Goal: Task Accomplishment & Management: Complete application form

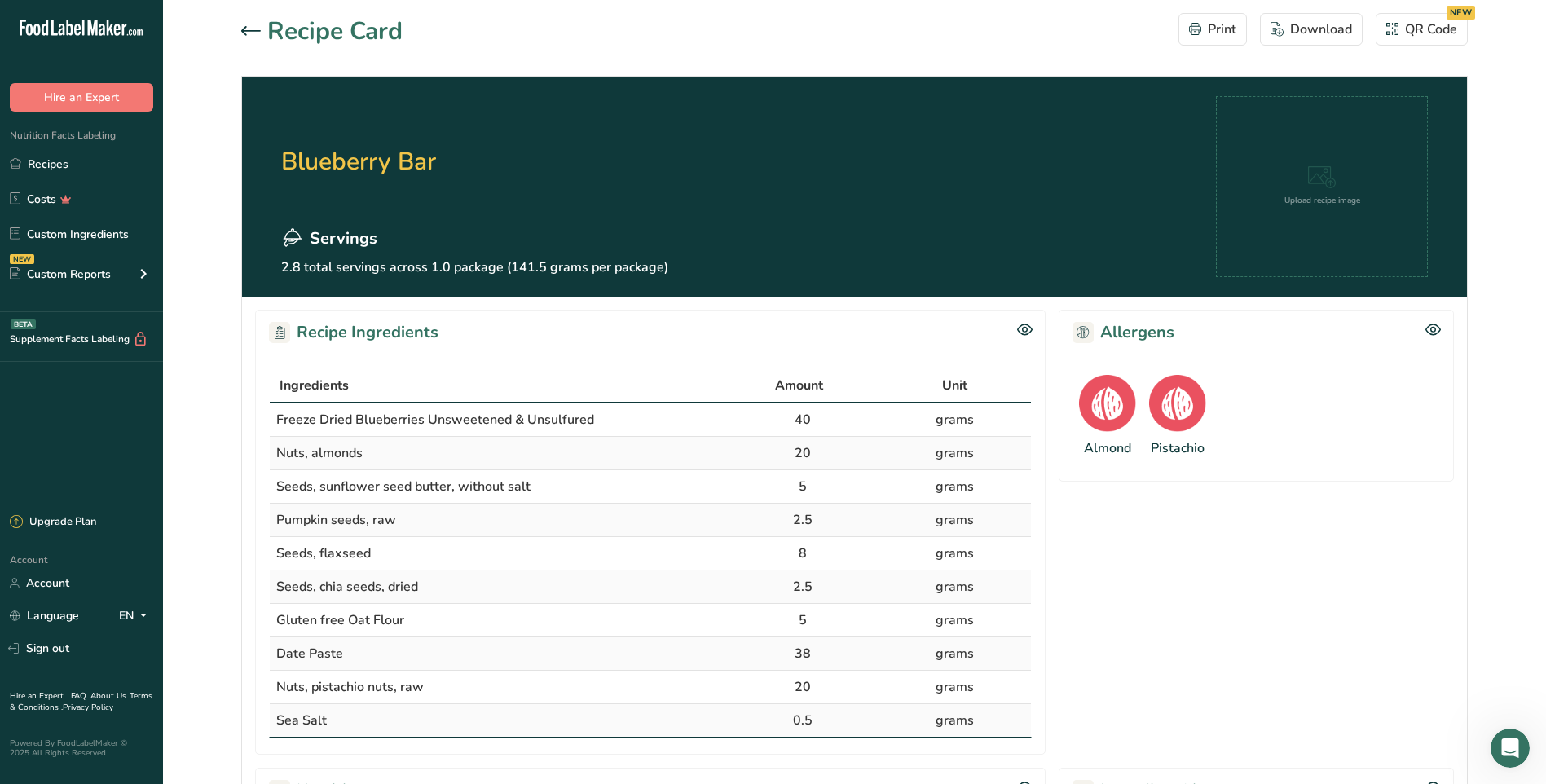
click at [251, 27] on icon at bounding box center [251, 30] width 20 height 10
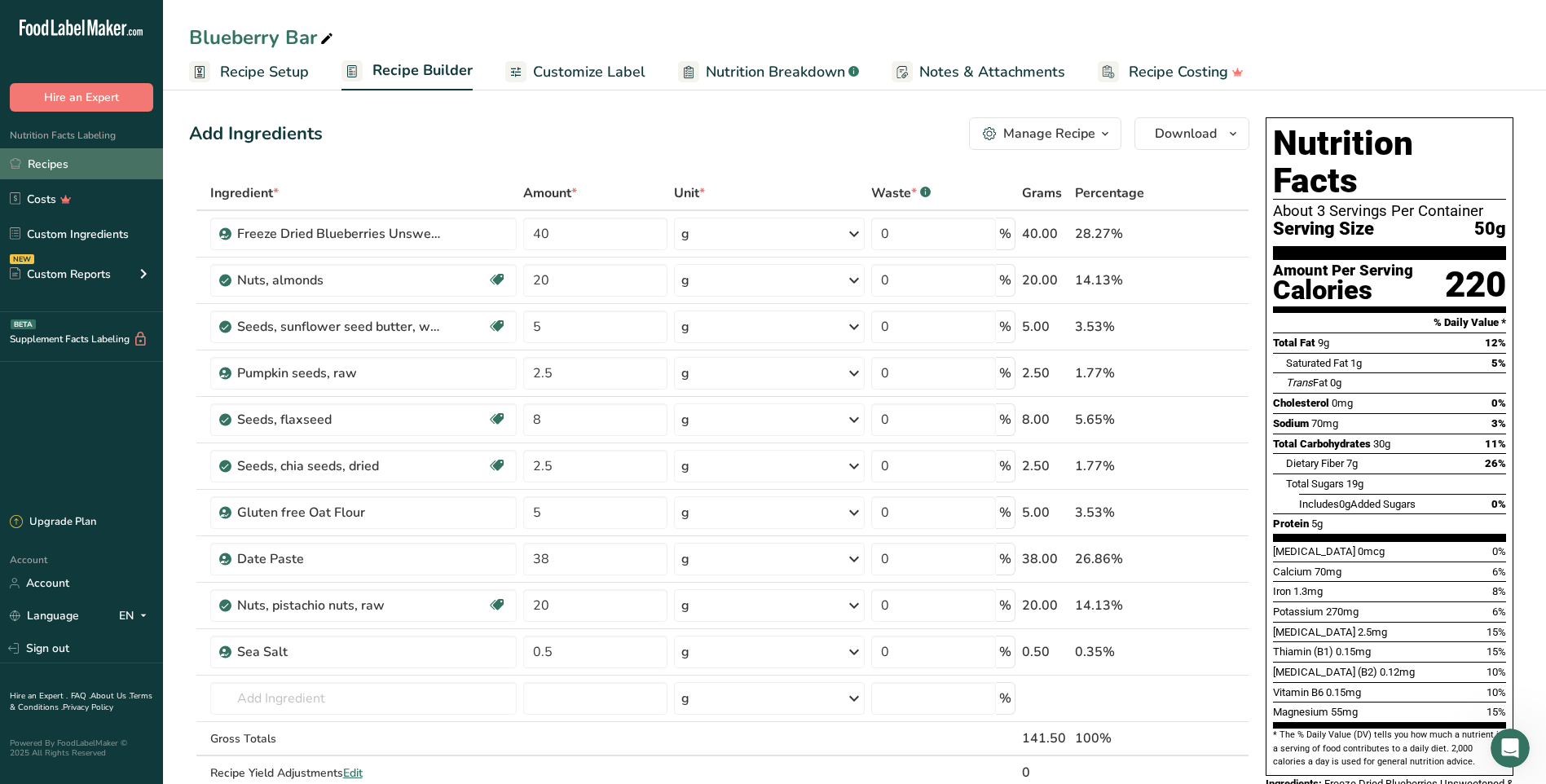
click at [43, 160] on link "Recipes" at bounding box center [82, 164] width 163 height 31
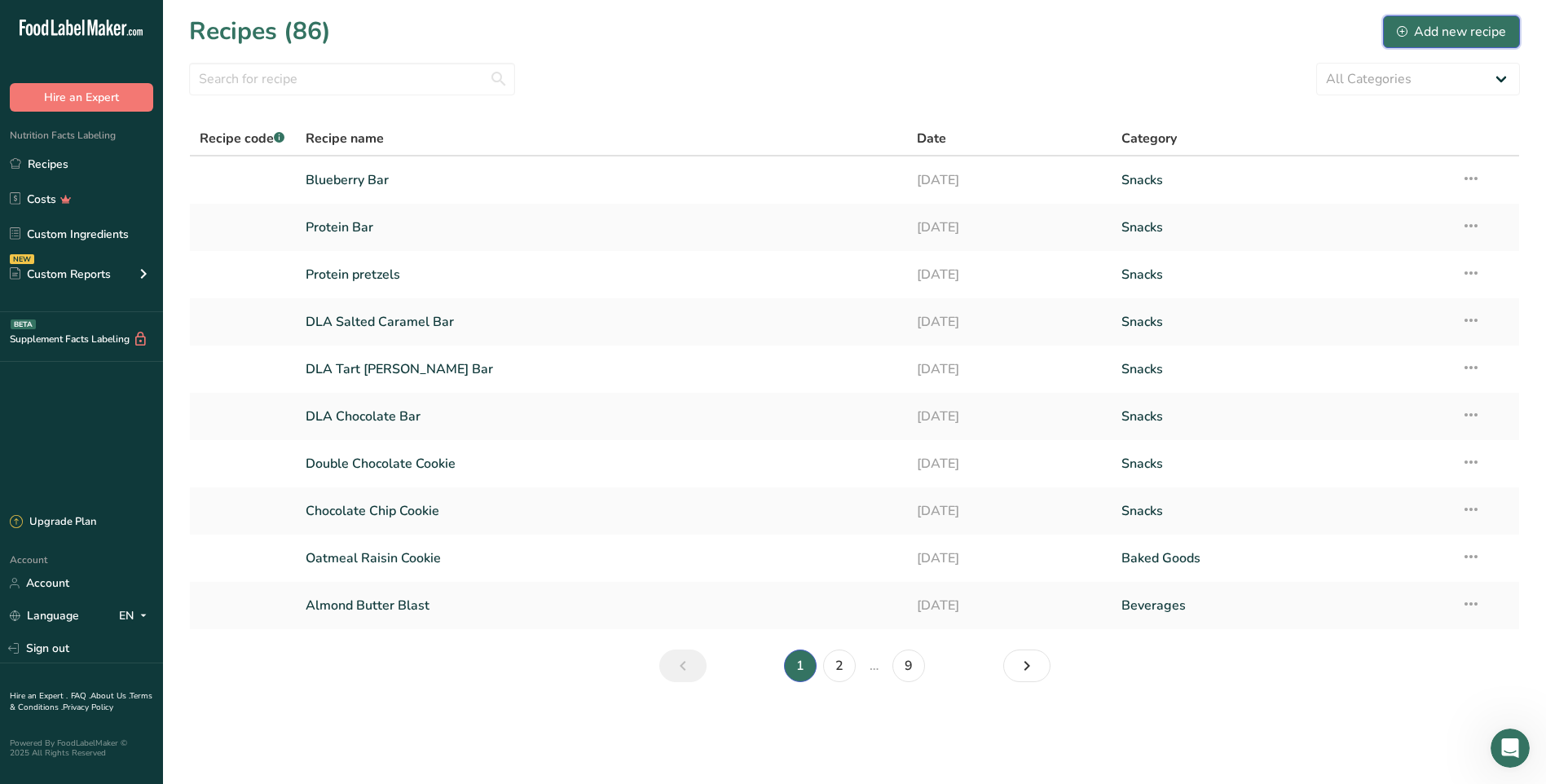
click at [1410, 29] on div "Add new recipe" at bounding box center [1452, 31] width 109 height 20
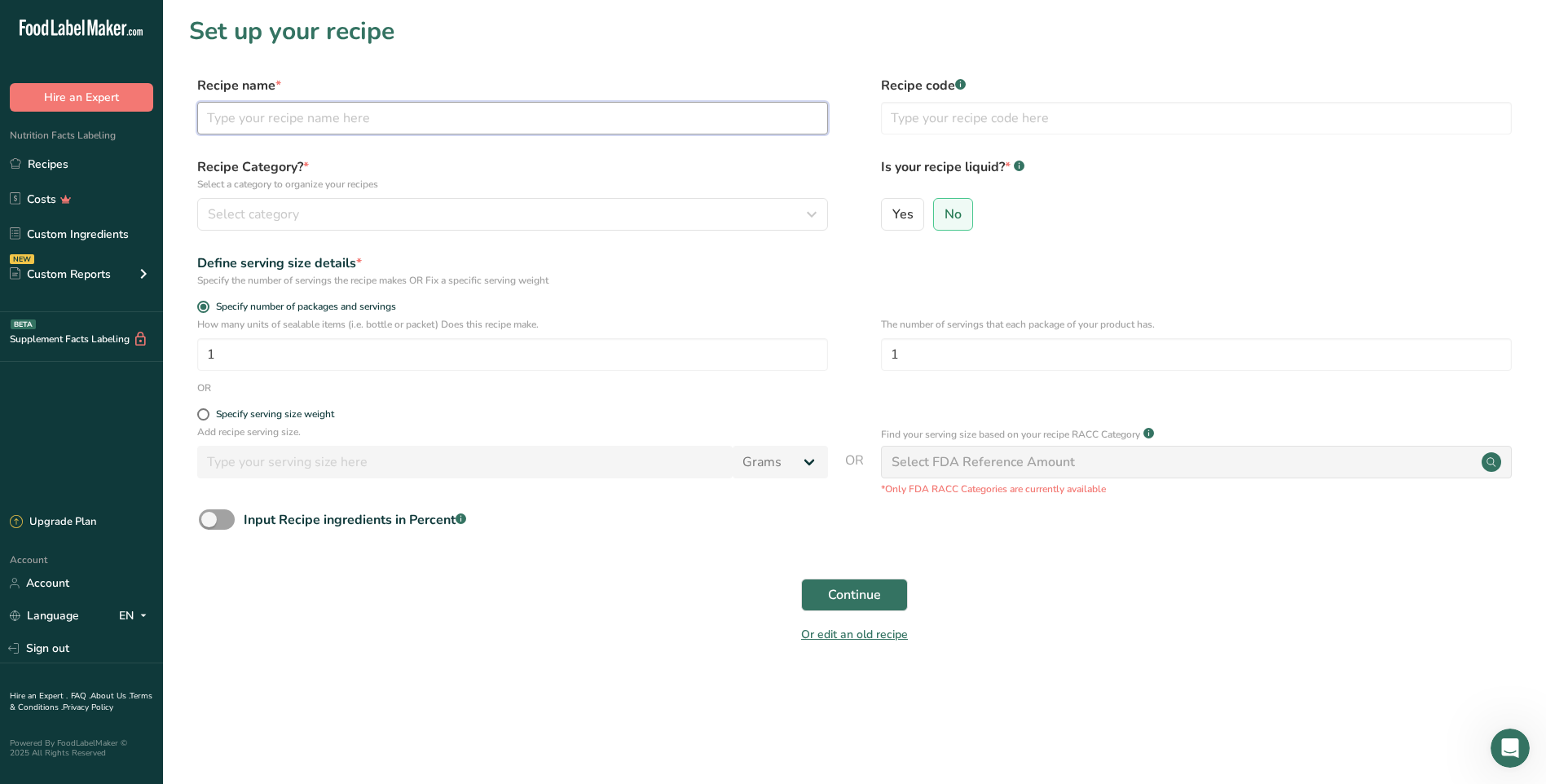
click at [512, 118] on input "text" at bounding box center [512, 118] width 631 height 33
click at [442, 126] on input "text" at bounding box center [512, 118] width 631 height 33
type input "Cranberry Cherry"
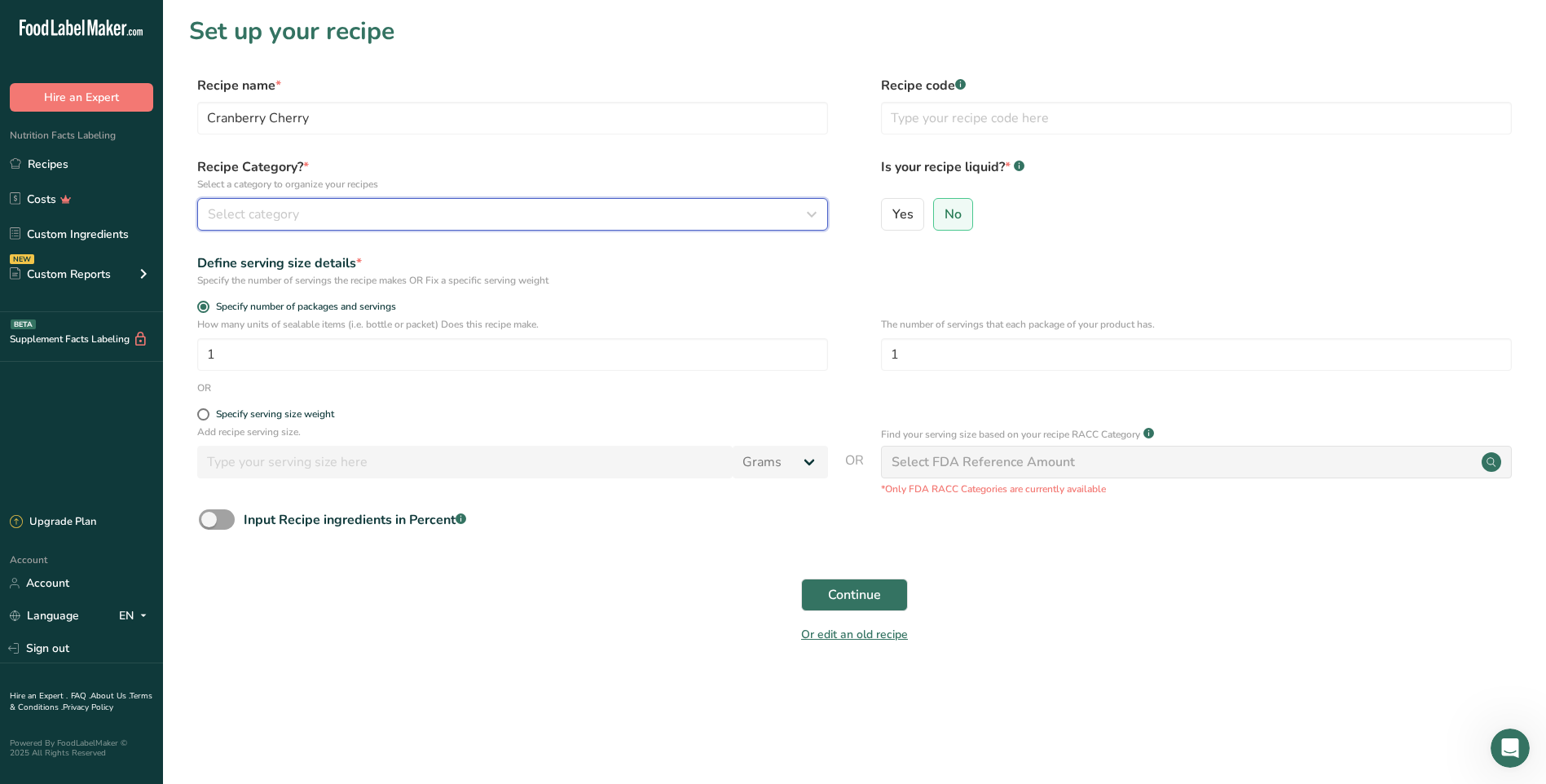
click at [592, 214] on div "Select category" at bounding box center [508, 214] width 600 height 20
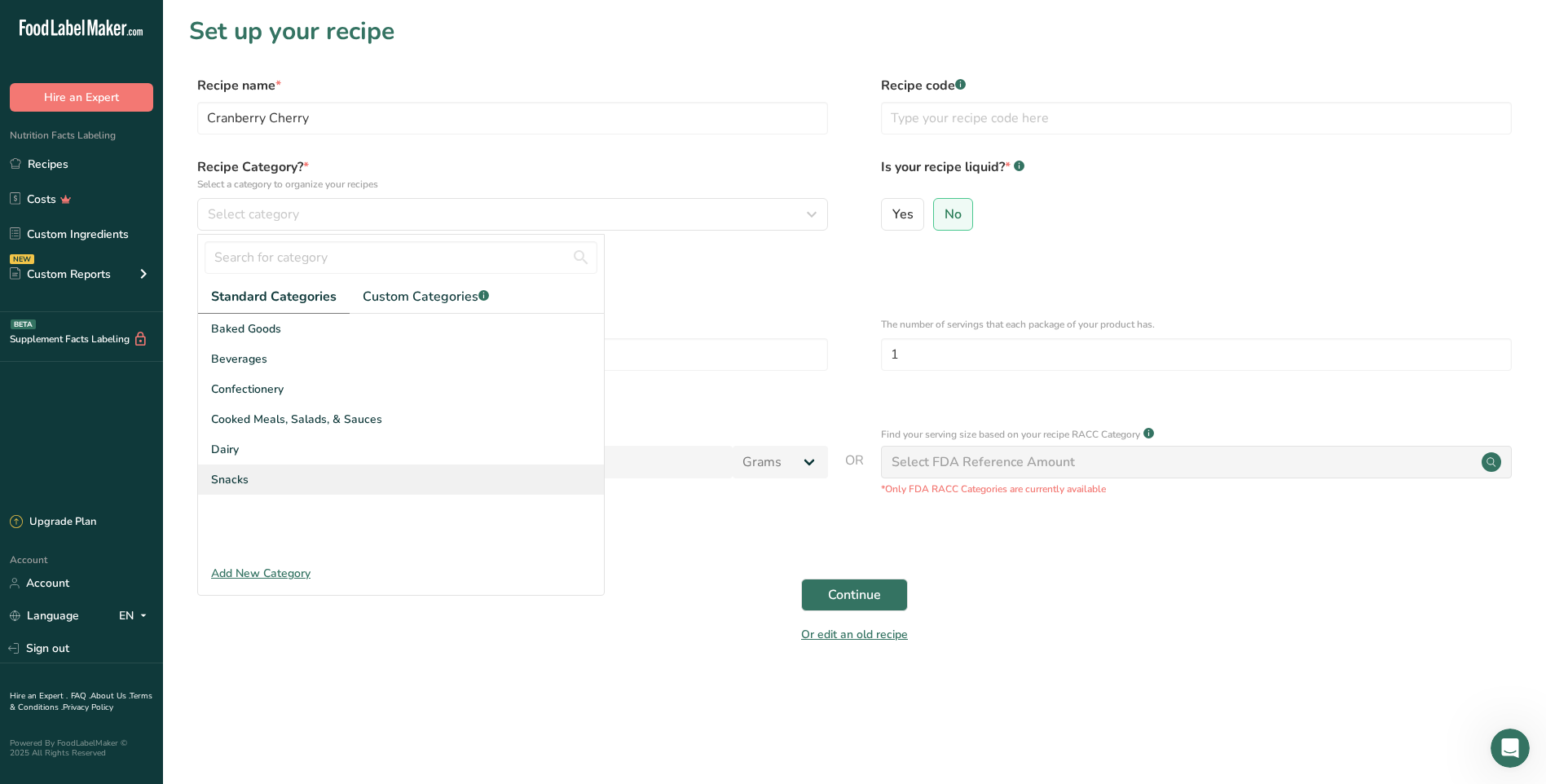
click at [246, 479] on span "Snacks" at bounding box center [229, 480] width 37 height 17
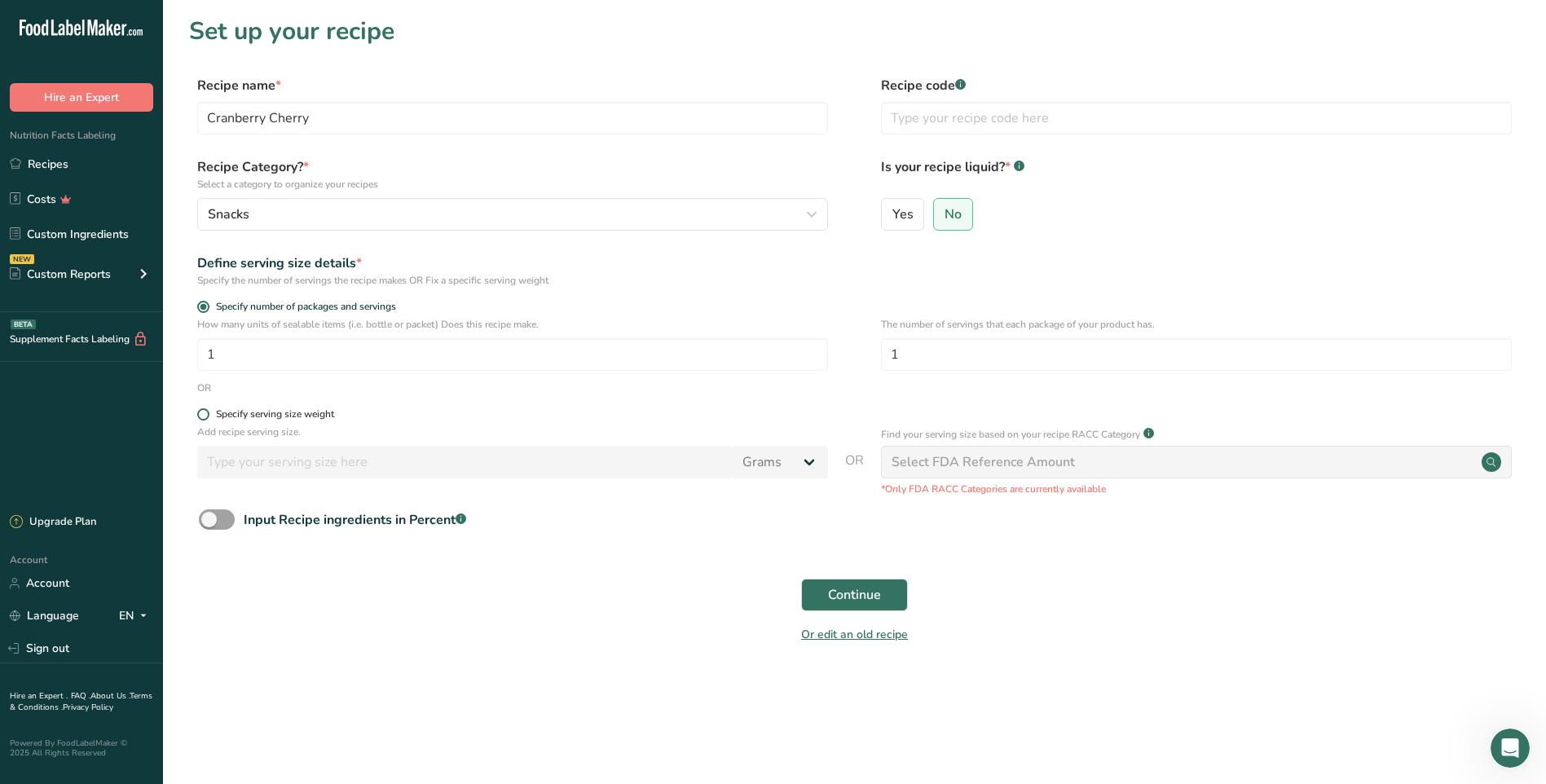
click at [209, 416] on span "Specify serving size weight" at bounding box center [272, 415] width 125 height 12
click at [208, 416] on input "Specify serving size weight" at bounding box center [202, 415] width 10 height 10
radio input "true"
radio input "false"
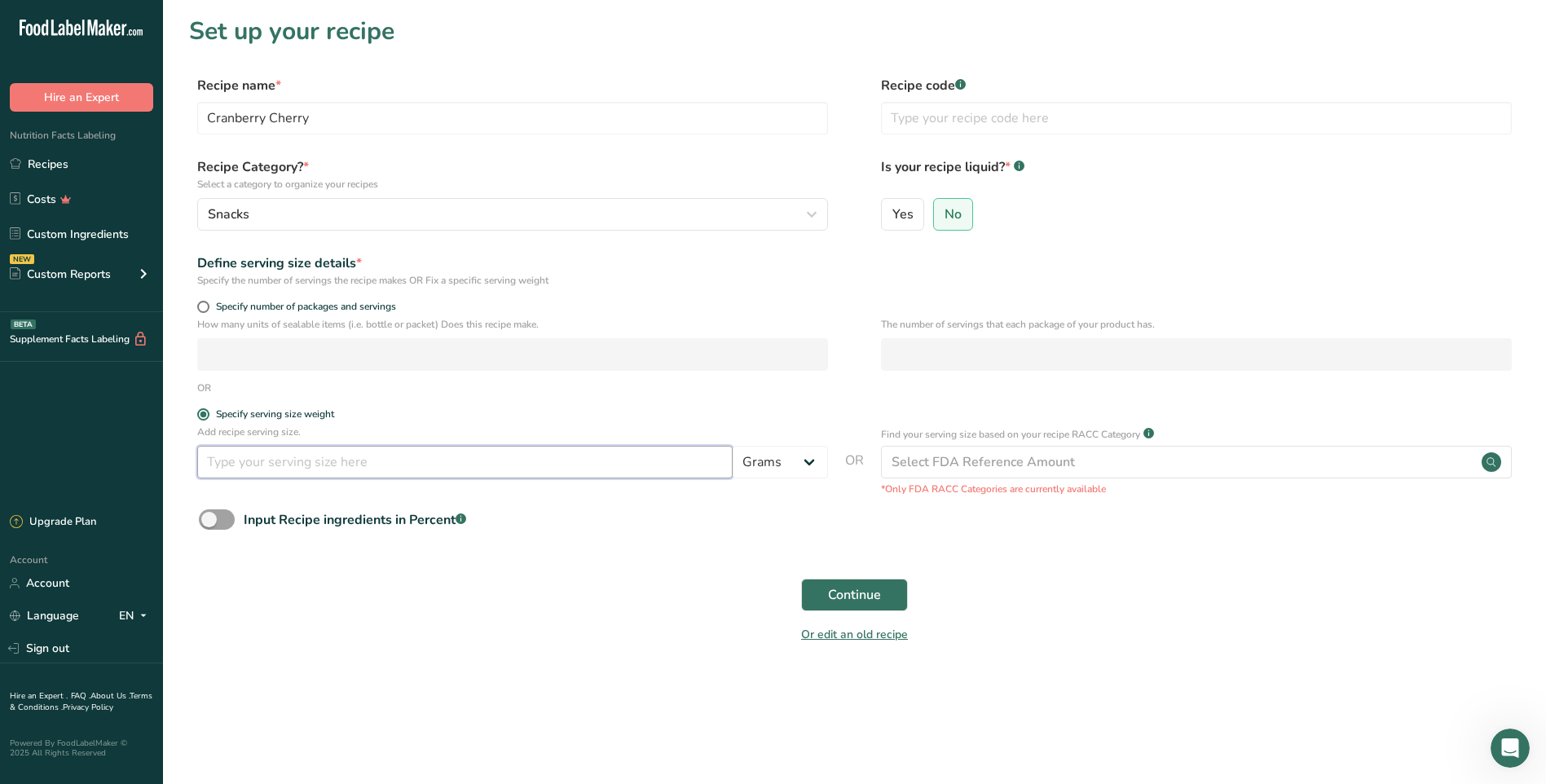
click at [612, 467] on input "number" at bounding box center [464, 462] width 535 height 33
type input "50"
click at [868, 600] on span "Continue" at bounding box center [855, 595] width 53 height 20
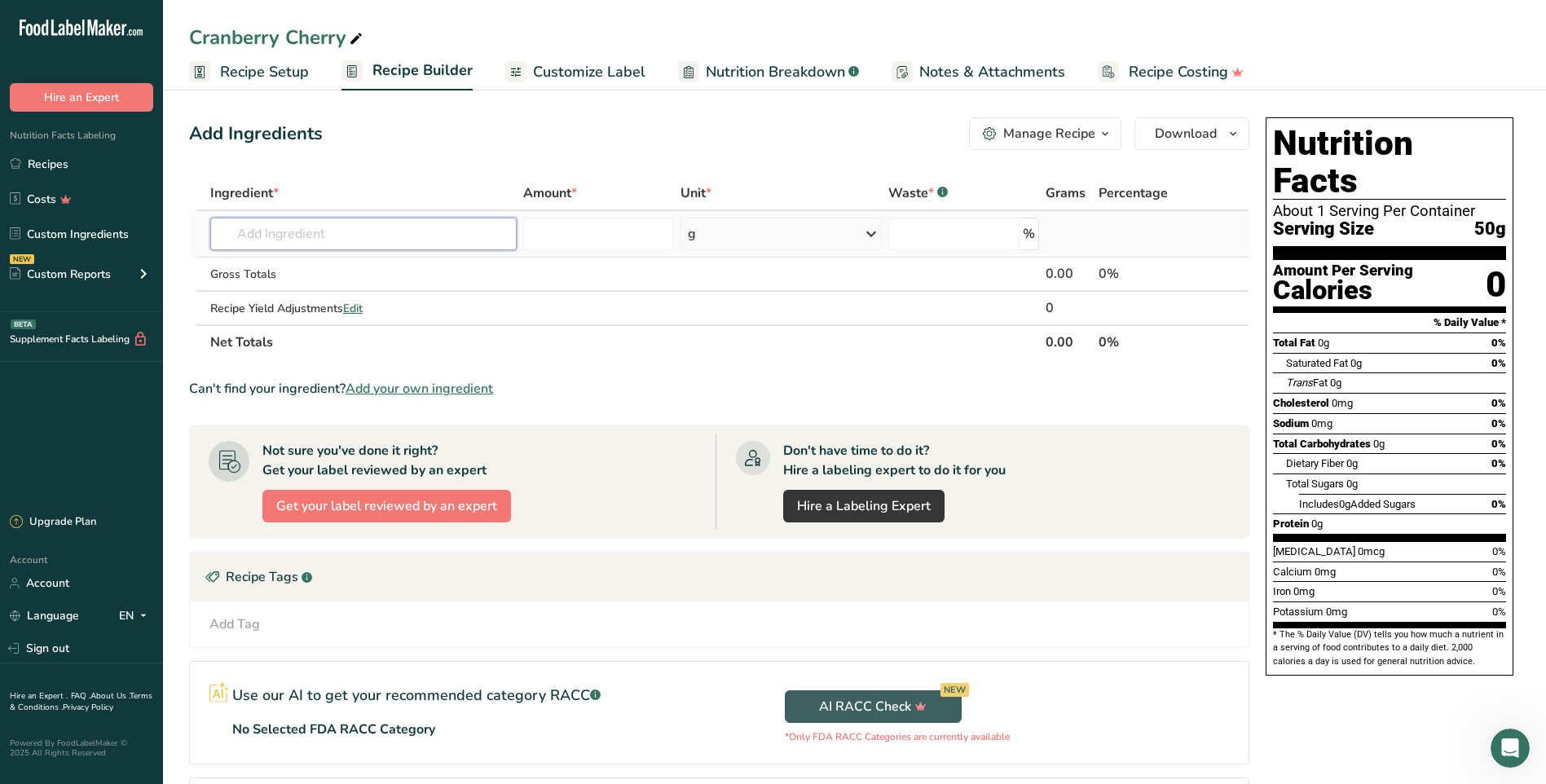
click at [325, 234] on input "text" at bounding box center [363, 234] width 306 height 33
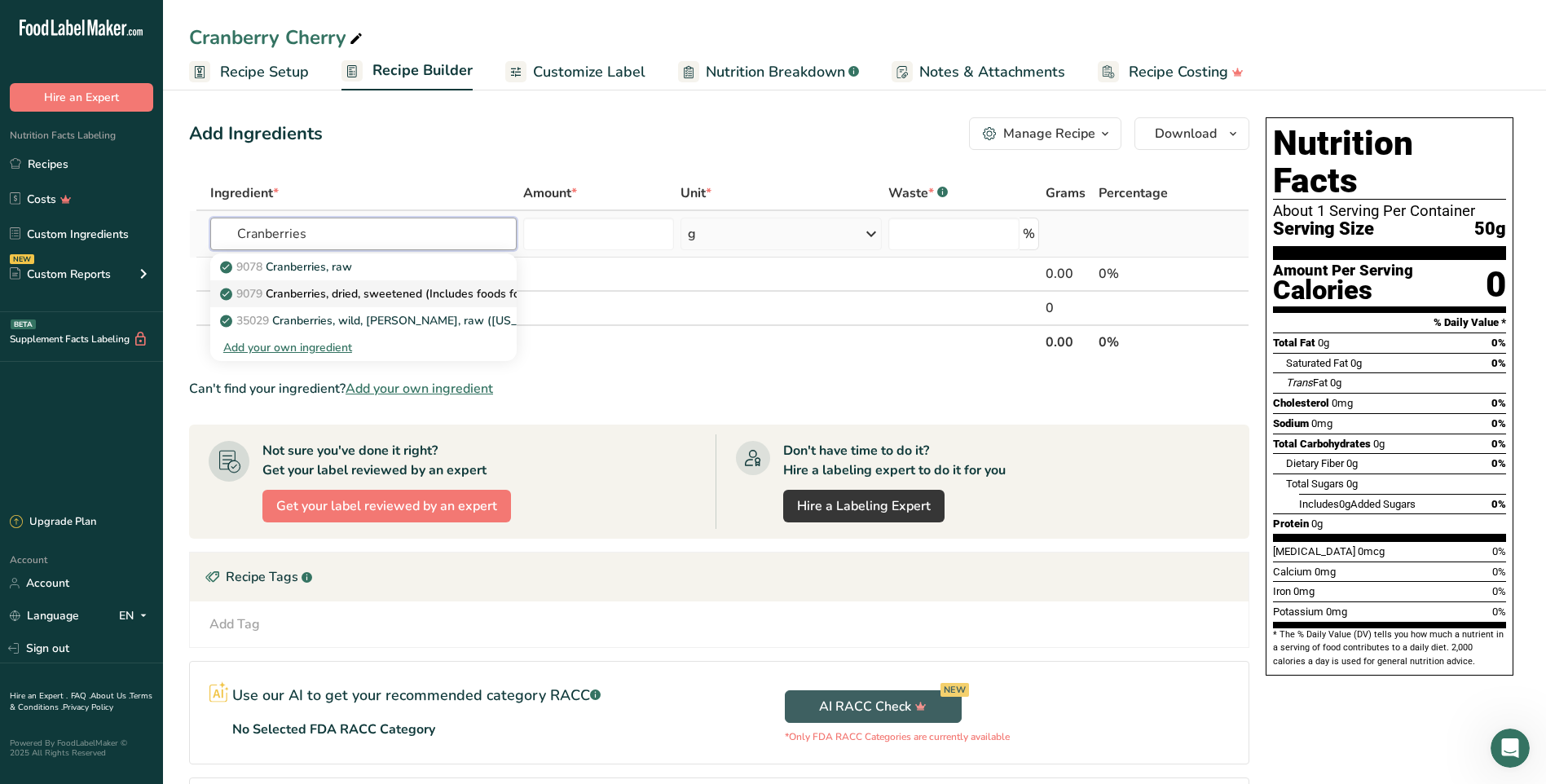
type input "Cranberries"
click at [391, 297] on p "9079 Cranberries, dried, sweetened (Includes foods for USDA's Food Distribution…" at bounding box center [468, 294] width 490 height 17
type input "Cranberries, dried, sweetened (Includes foods for USDA's Food Distribution Prog…"
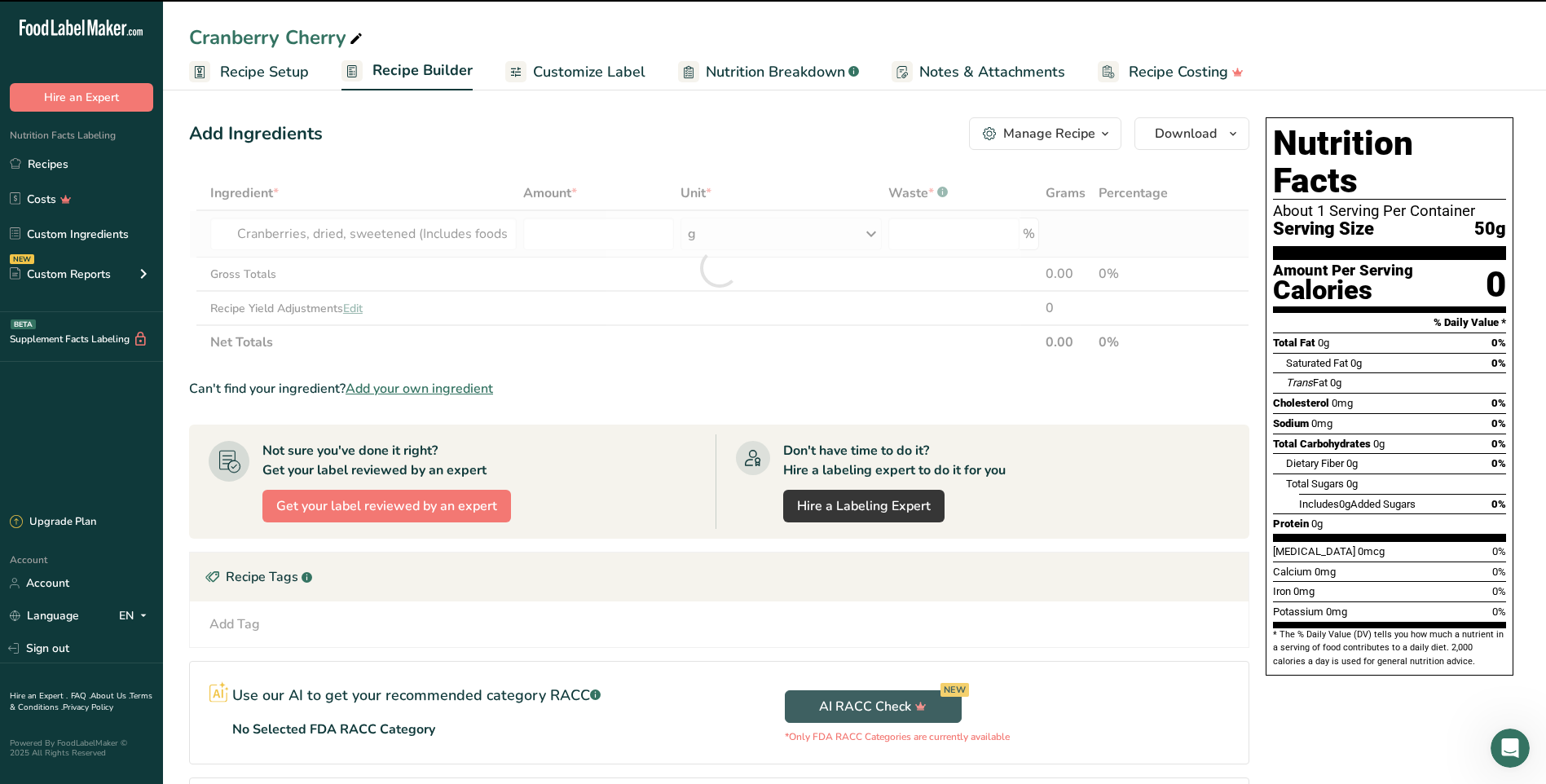
type input "0"
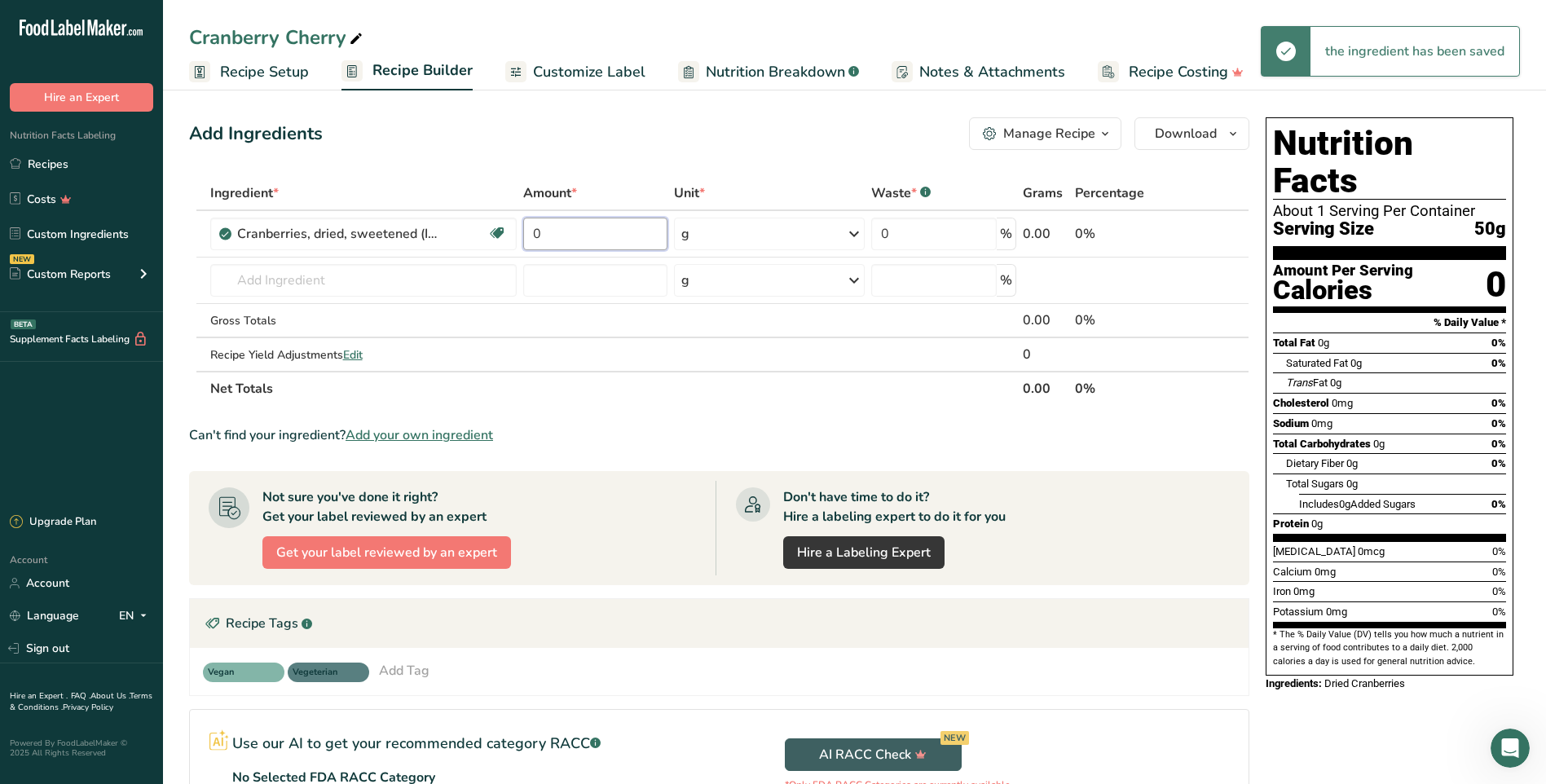
drag, startPoint x: 548, startPoint y: 230, endPoint x: 519, endPoint y: 234, distance: 29.3
click at [519, 234] on tr "Cranberries, dried, sweetened (Includes foods for USDA's Food Distribution Prog…" at bounding box center [719, 234] width 1059 height 47
type input "30"
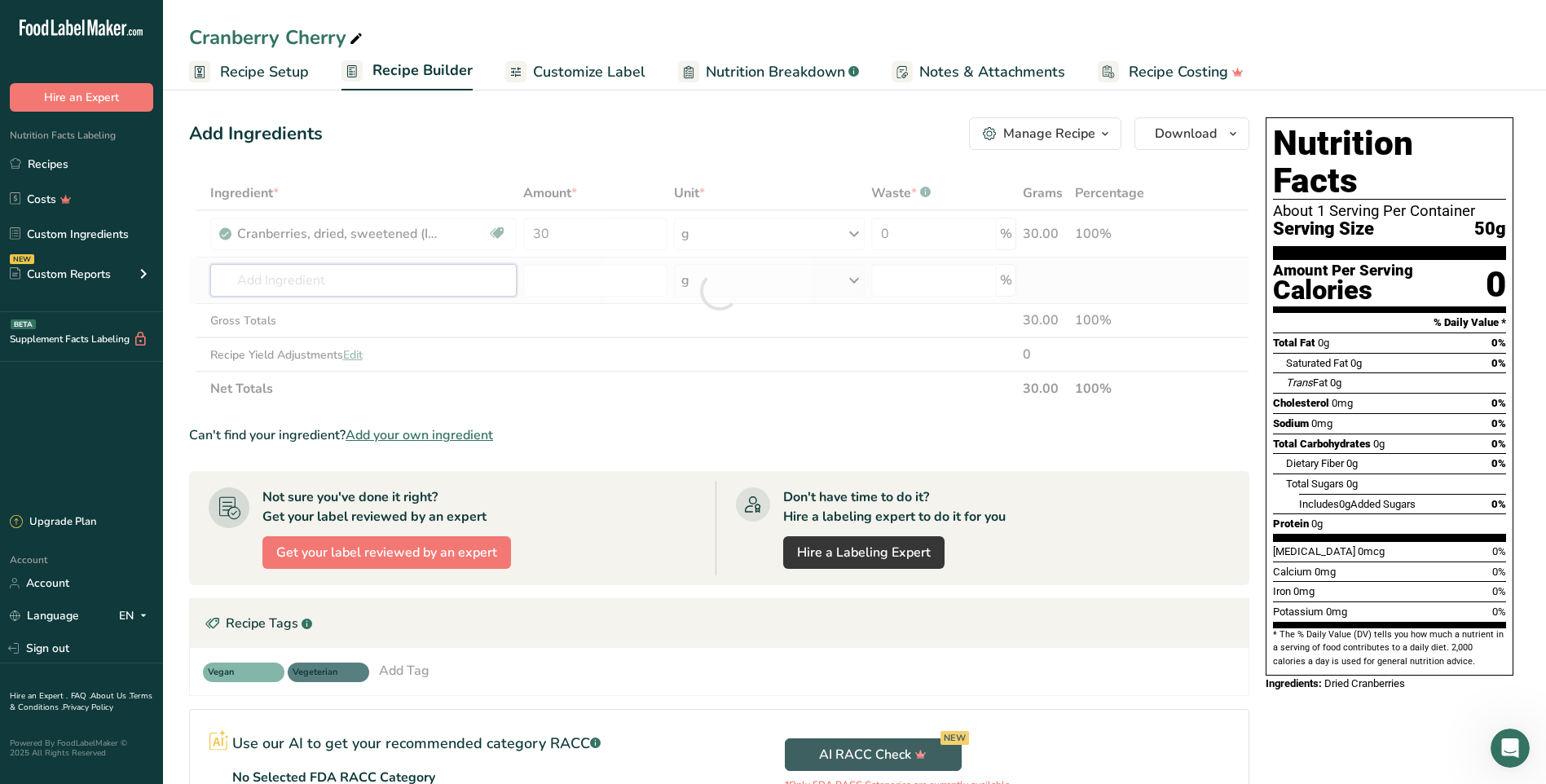
click at [440, 281] on div "Ingredient * Amount * Unit * Waste * .a-a{fill:#347362;}.b-a{fill:#fff;} Grams …" at bounding box center [719, 291] width 1060 height 230
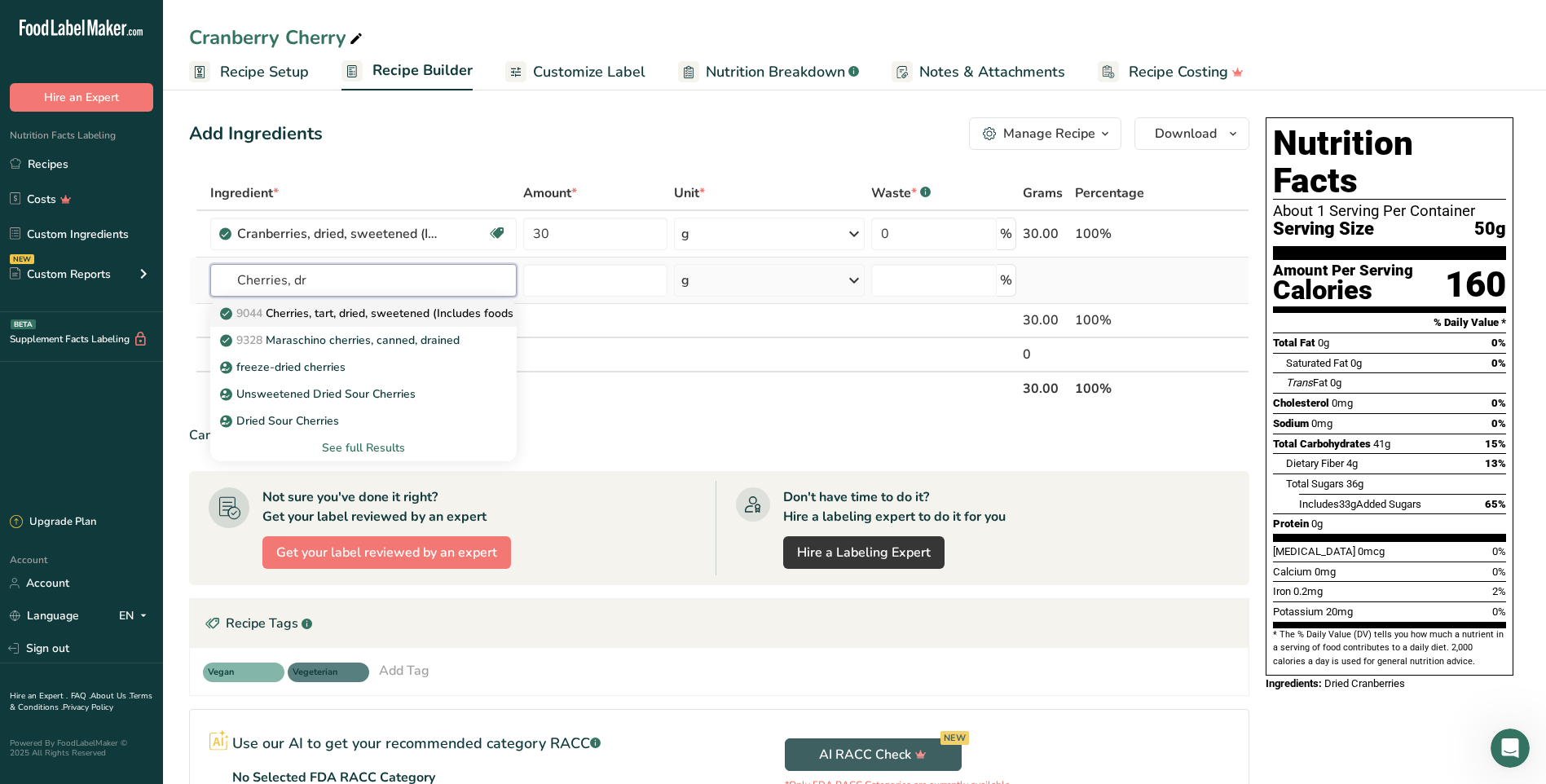
type input "Cherries, dr"
click at [404, 316] on p "9044 Cherries, tart, dried, sweetened (Includes foods for USDA's Food Distribut…" at bounding box center [471, 313] width 497 height 17
type input "Cherries, tart, dried, sweetened (Includes foods for USDA's Food Distribution P…"
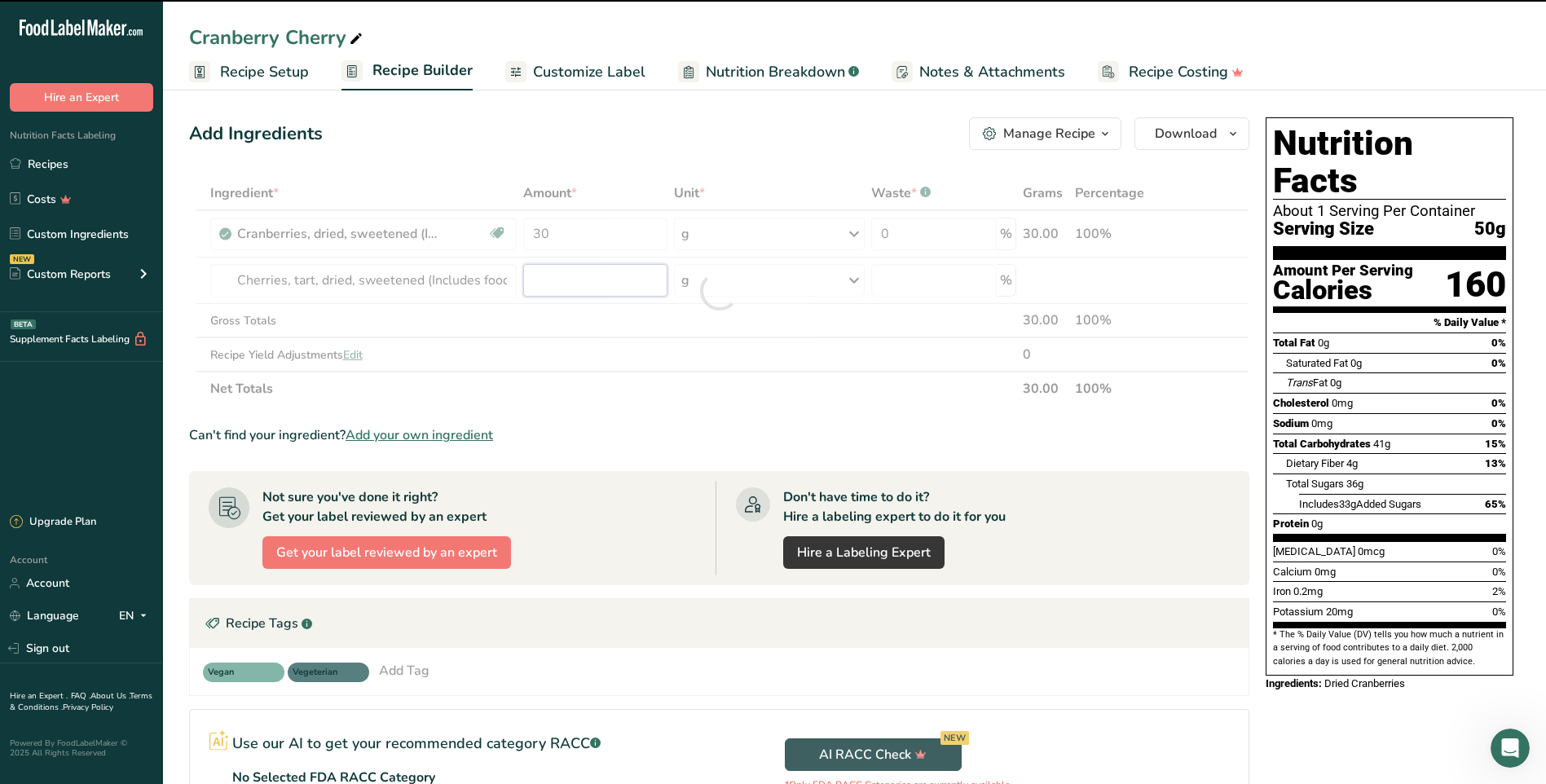
type input "0"
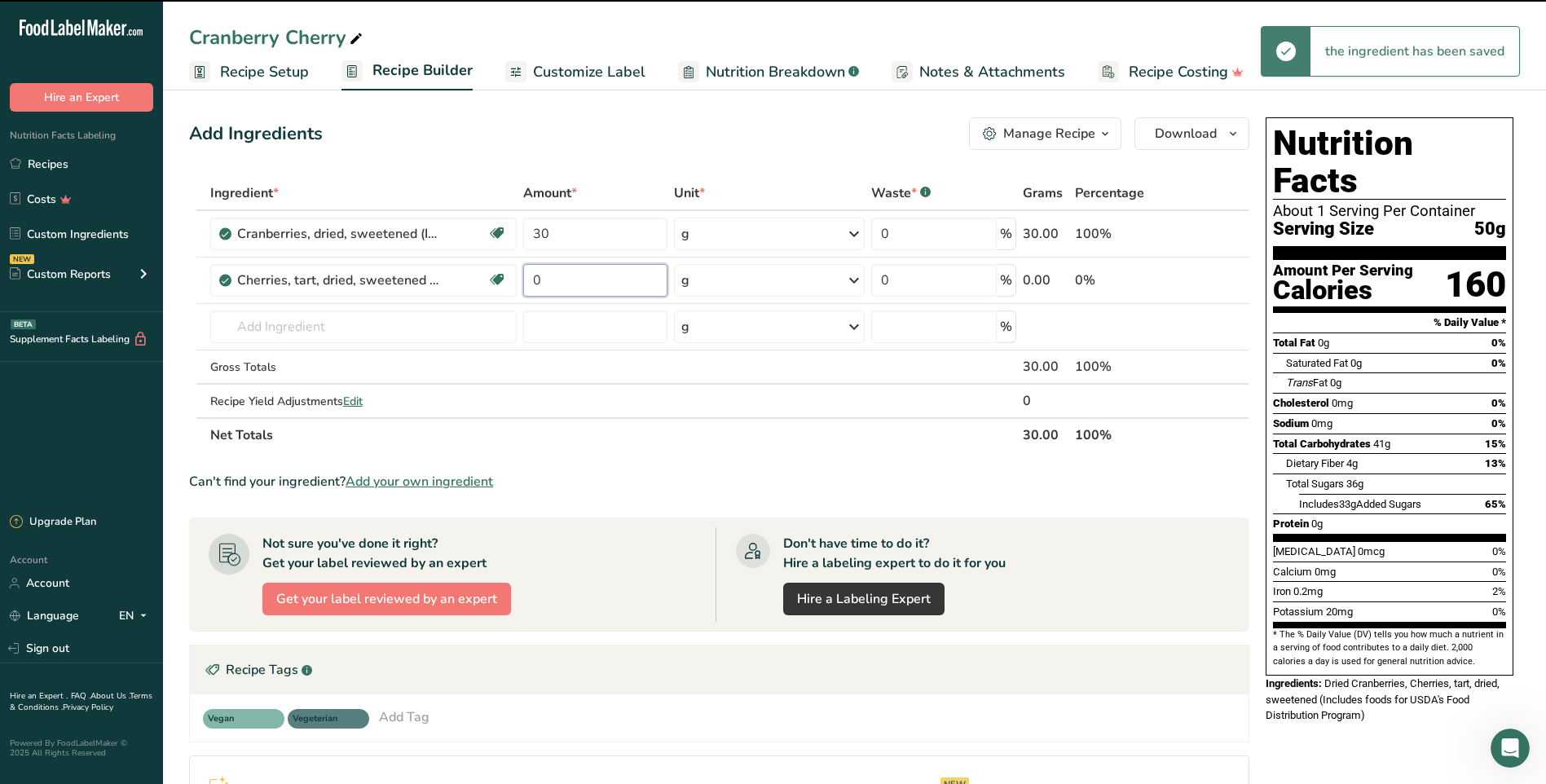
click at [547, 278] on input "0" at bounding box center [595, 280] width 144 height 33
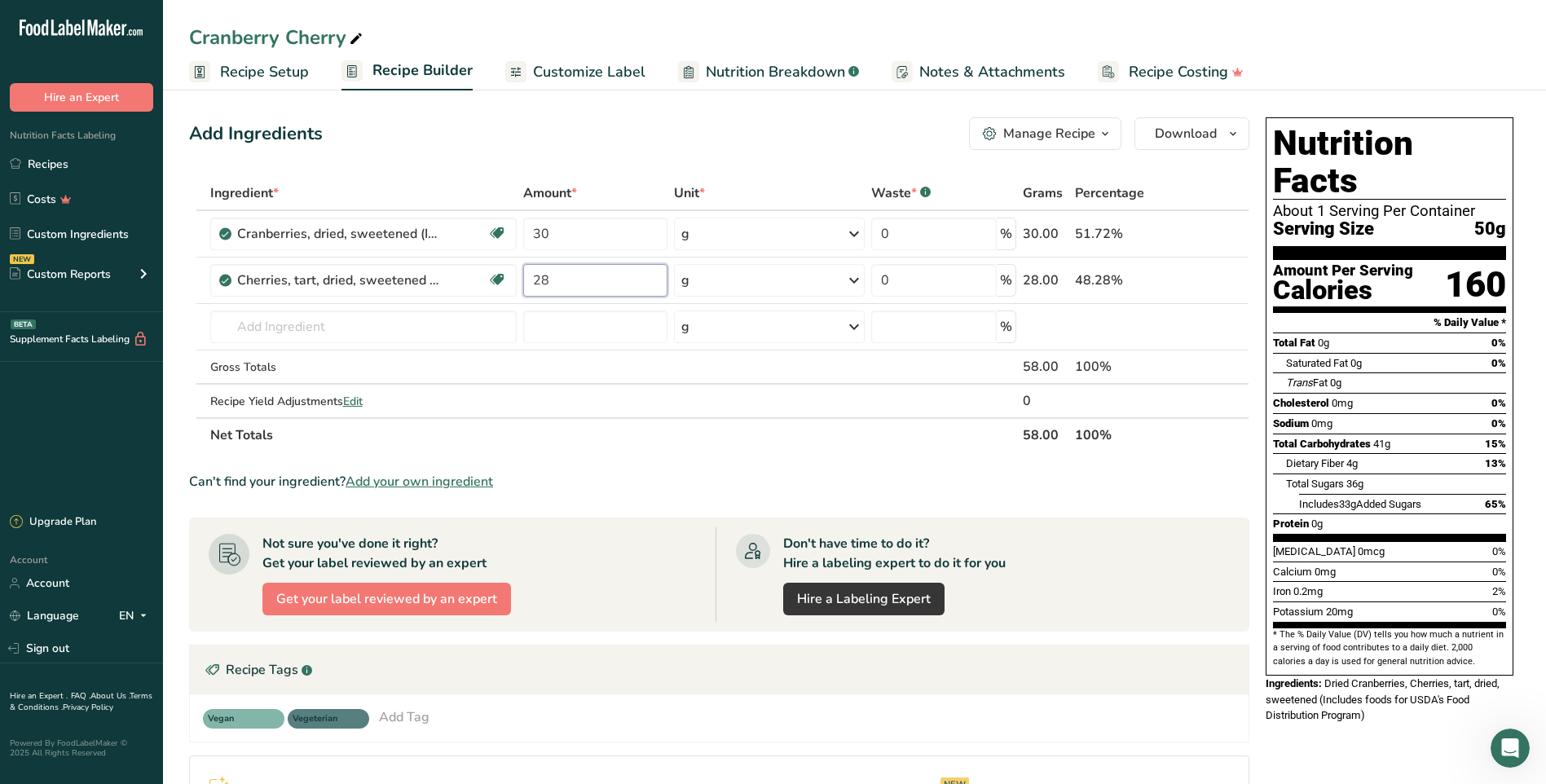
type input "28"
click at [478, 323] on div "Ingredient * Amount * Unit * Waste * .a-a{fill:#347362;}.b-a{fill:#fff;} Grams …" at bounding box center [719, 314] width 1060 height 277
click at [393, 325] on input "text" at bounding box center [363, 327] width 306 height 33
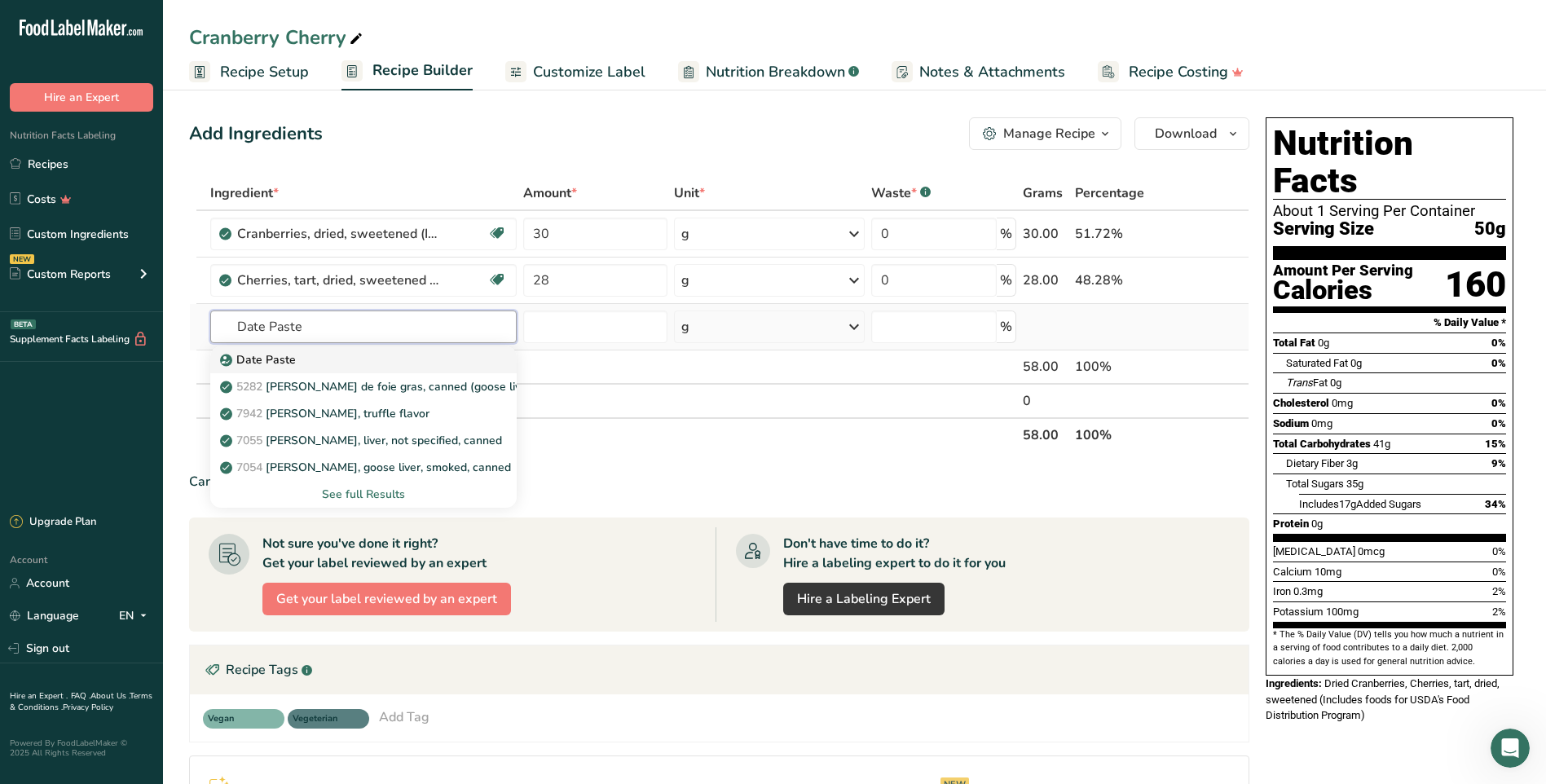
type input "Date Paste"
click at [305, 355] on div "Date Paste" at bounding box center [350, 360] width 254 height 17
type input "Date Paste"
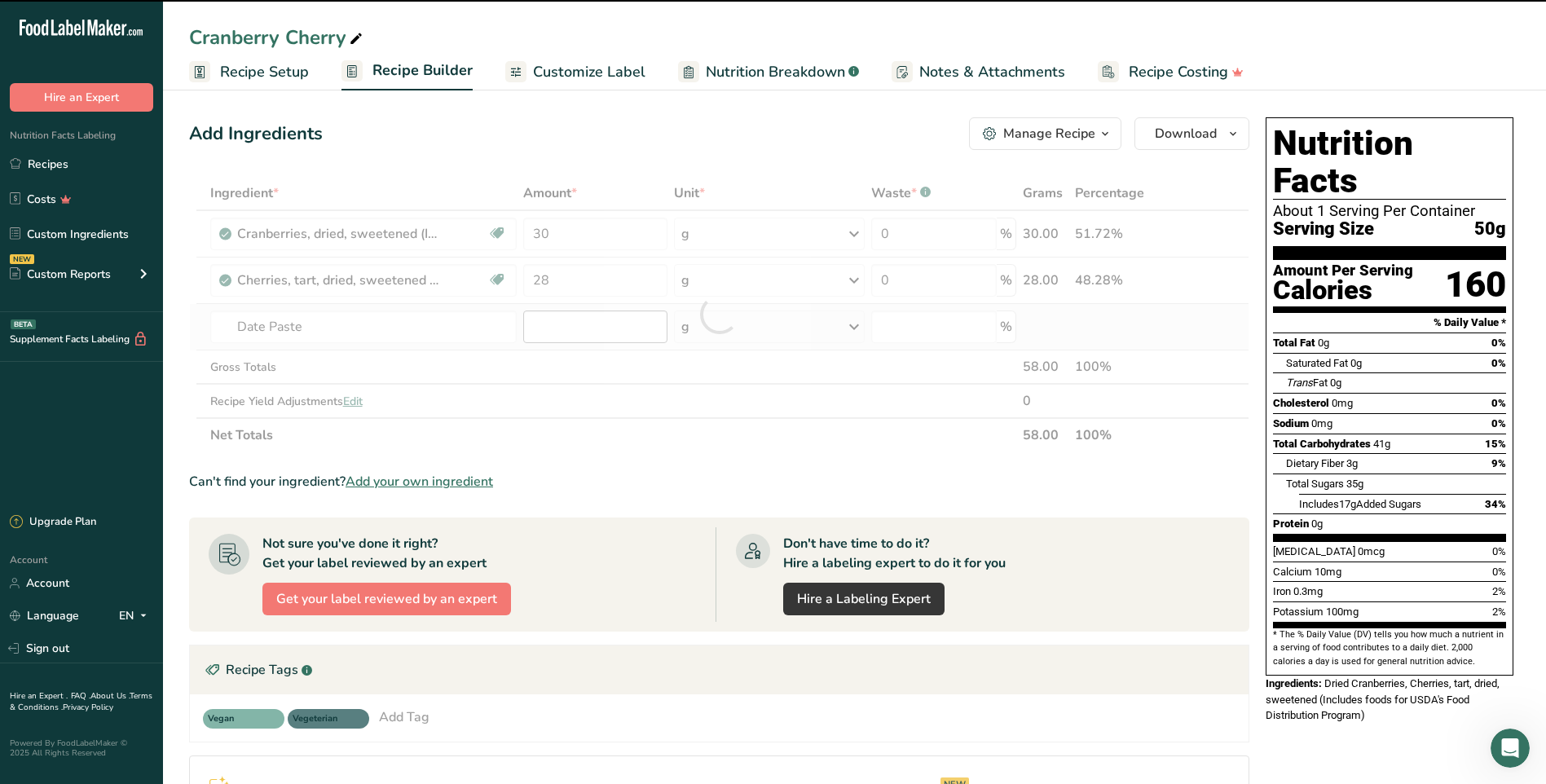
type input "0"
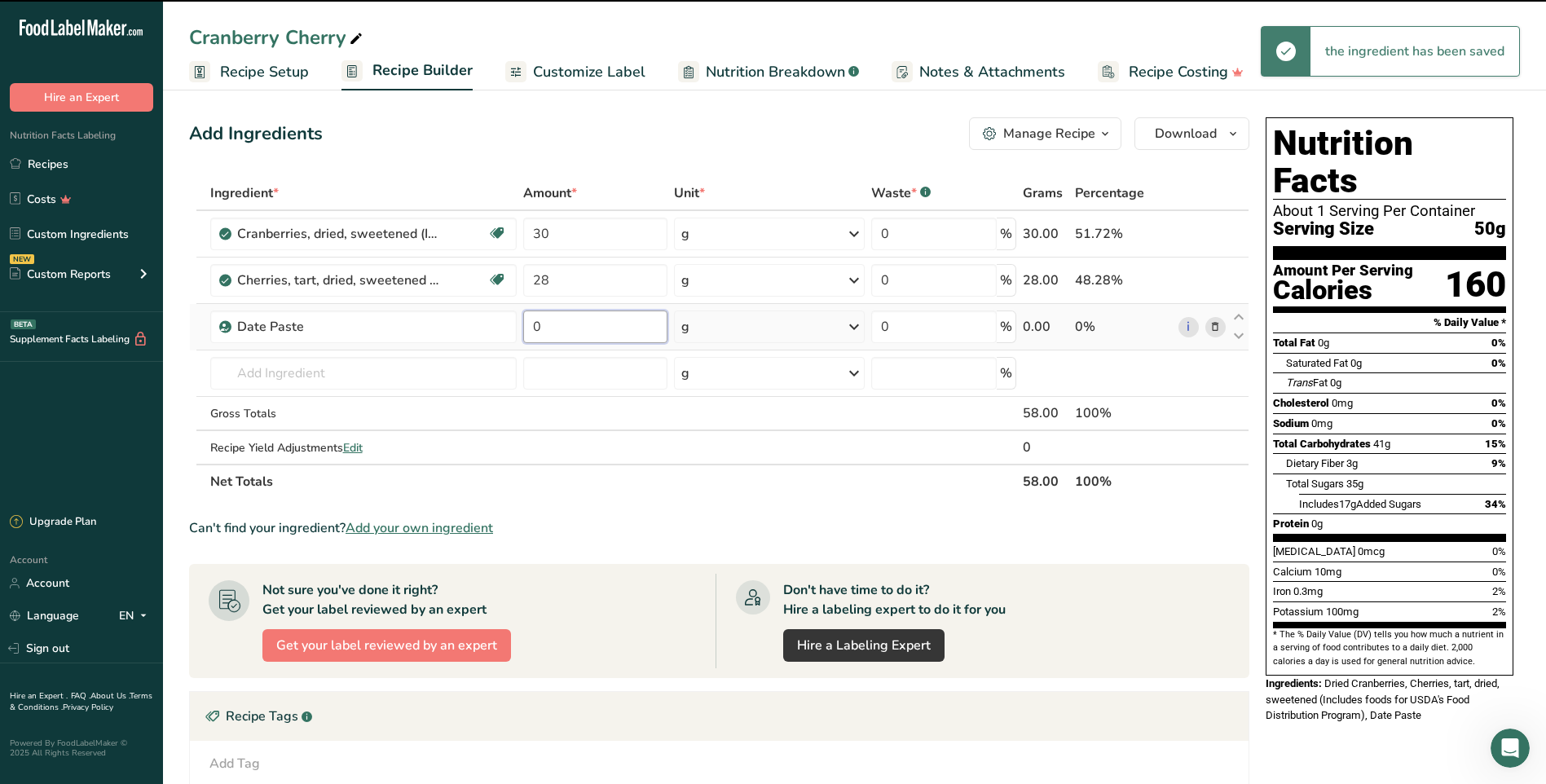
click at [555, 330] on input "0" at bounding box center [595, 327] width 144 height 33
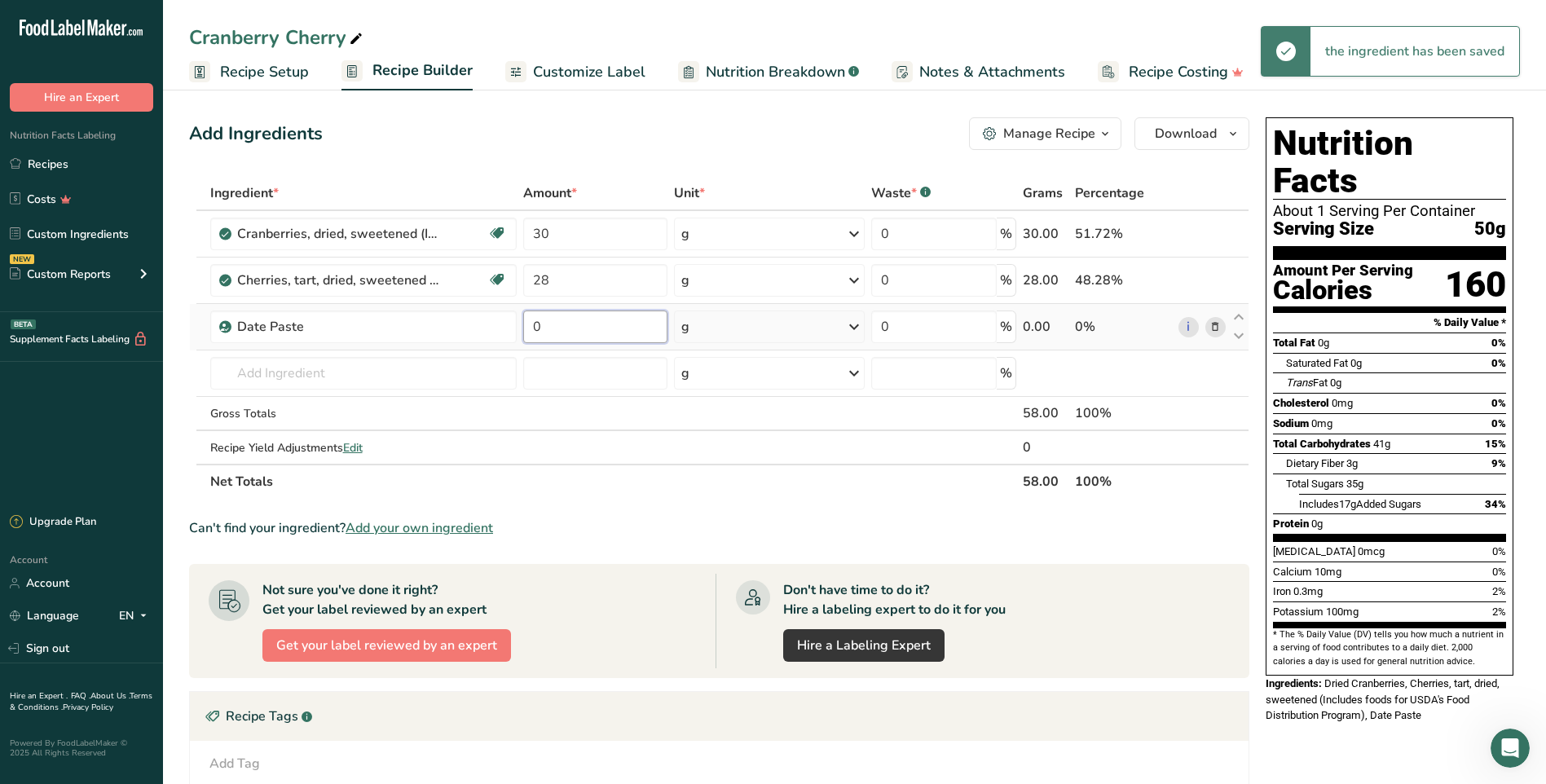
drag, startPoint x: 547, startPoint y: 328, endPoint x: 528, endPoint y: 328, distance: 19.0
click at [528, 328] on input "0" at bounding box center [595, 327] width 144 height 33
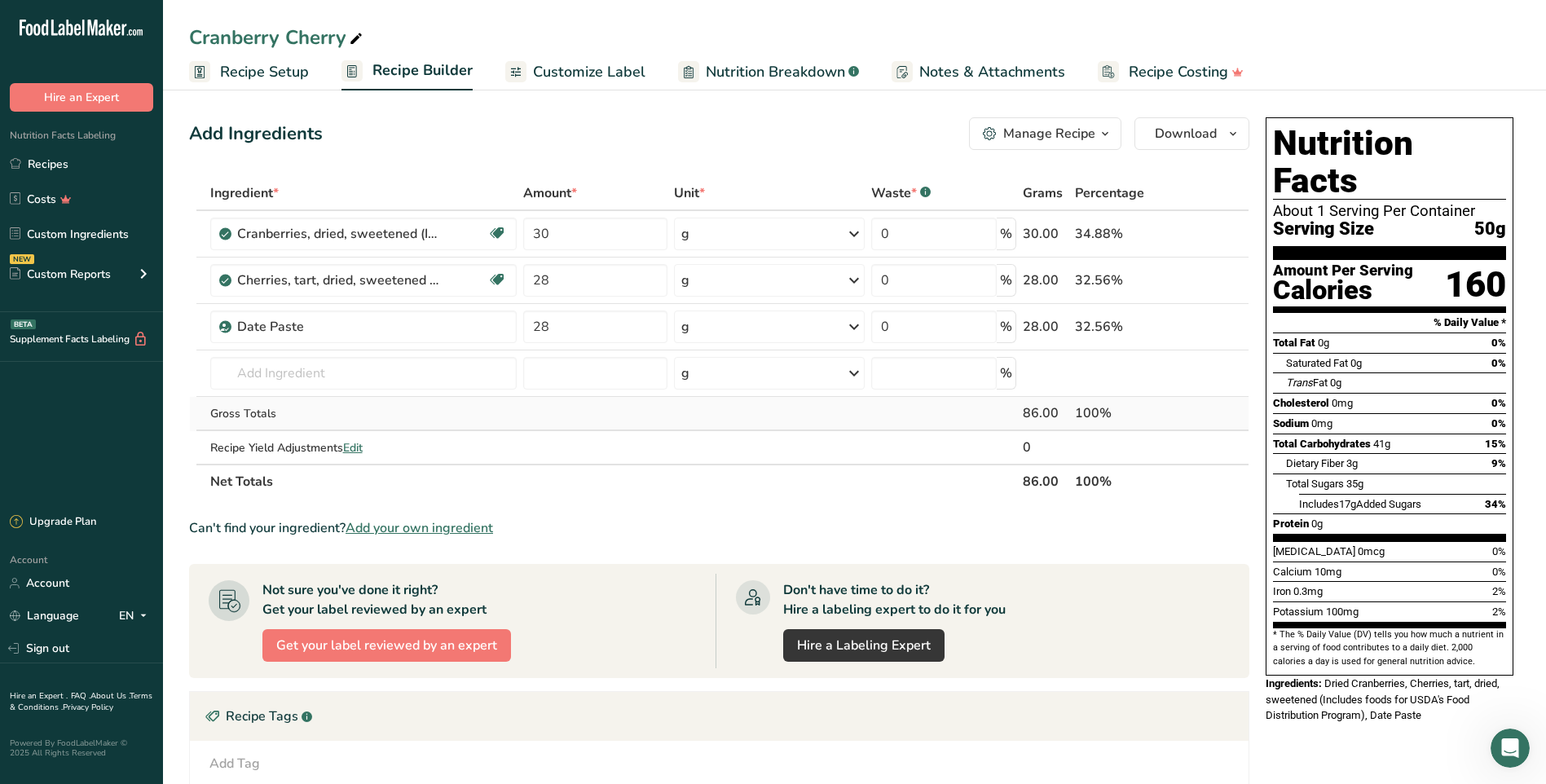
click at [507, 414] on div "Ingredient * Amount * Unit * Waste * .a-a{fill:#347362;}.b-a{fill:#fff;} Grams …" at bounding box center [719, 337] width 1060 height 323
drag, startPoint x: 560, startPoint y: 328, endPoint x: 524, endPoint y: 332, distance: 36.2
click at [524, 332] on input "28" at bounding box center [595, 327] width 144 height 33
type input "38"
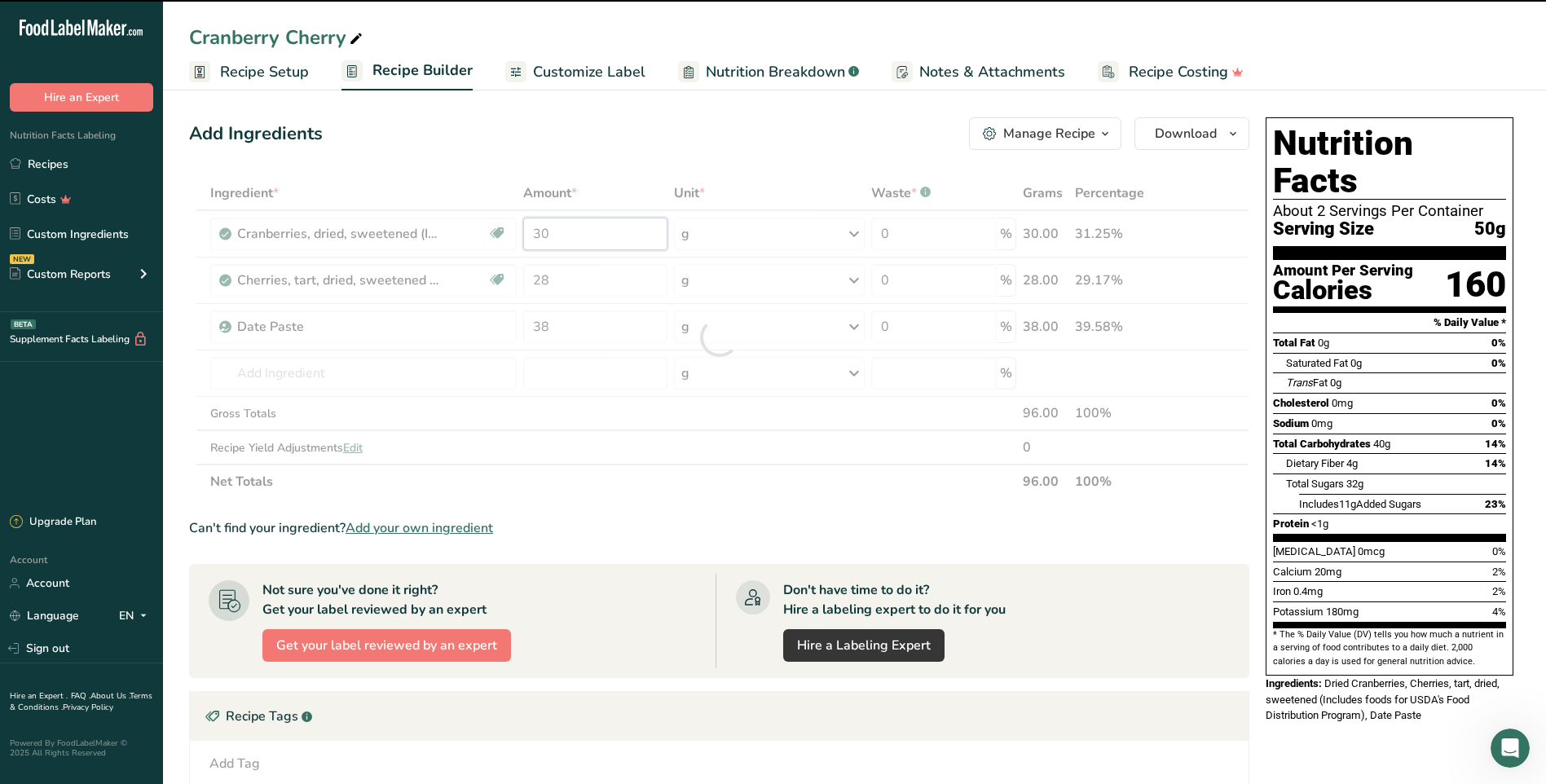
drag, startPoint x: 602, startPoint y: 228, endPoint x: 524, endPoint y: 232, distance: 78.1
click at [524, 232] on div "Ingredient * Amount * Unit * Waste * .a-a{fill:#347362;}.b-a{fill:#fff;} Grams …" at bounding box center [719, 337] width 1060 height 323
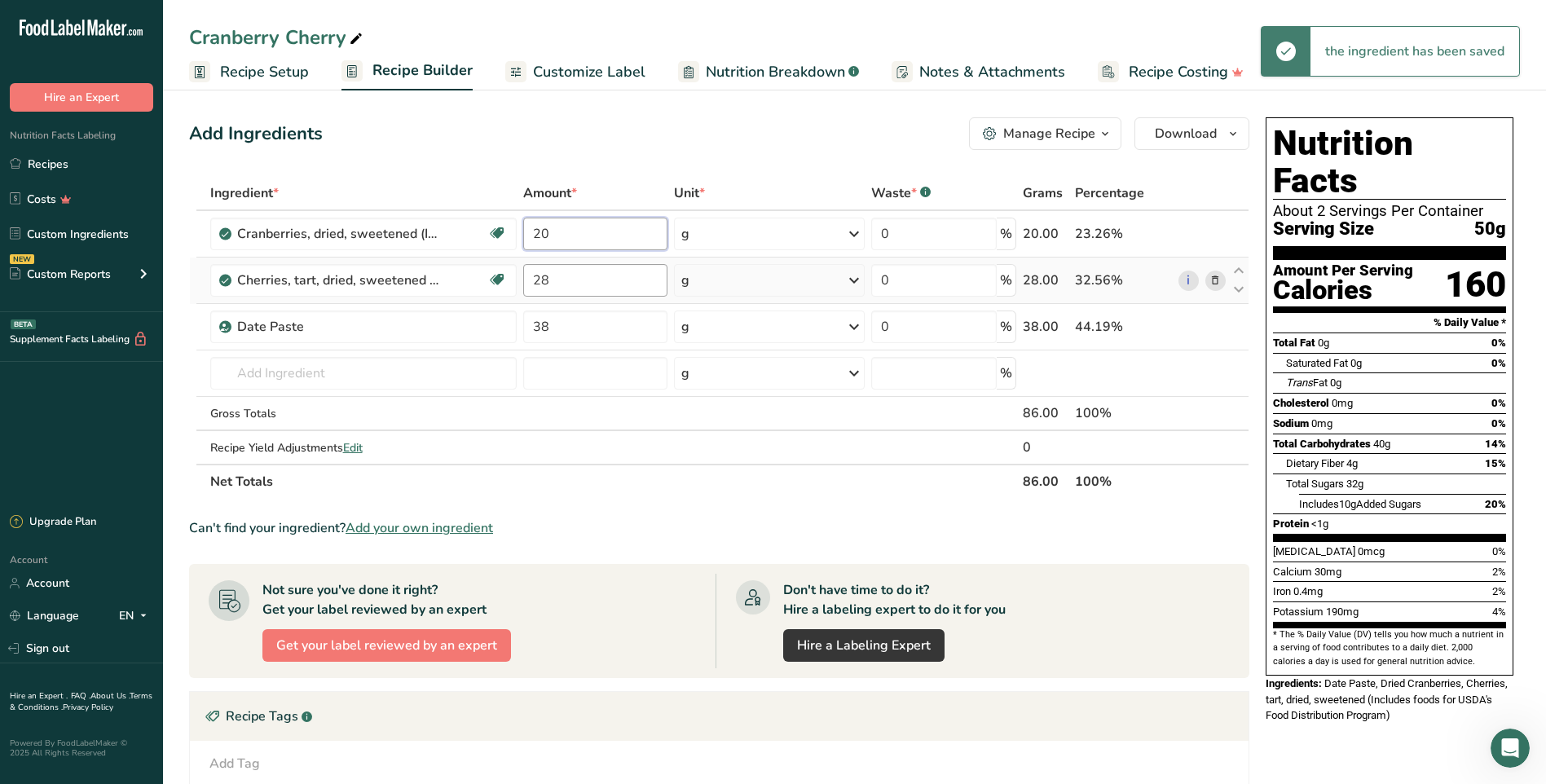
type input "20"
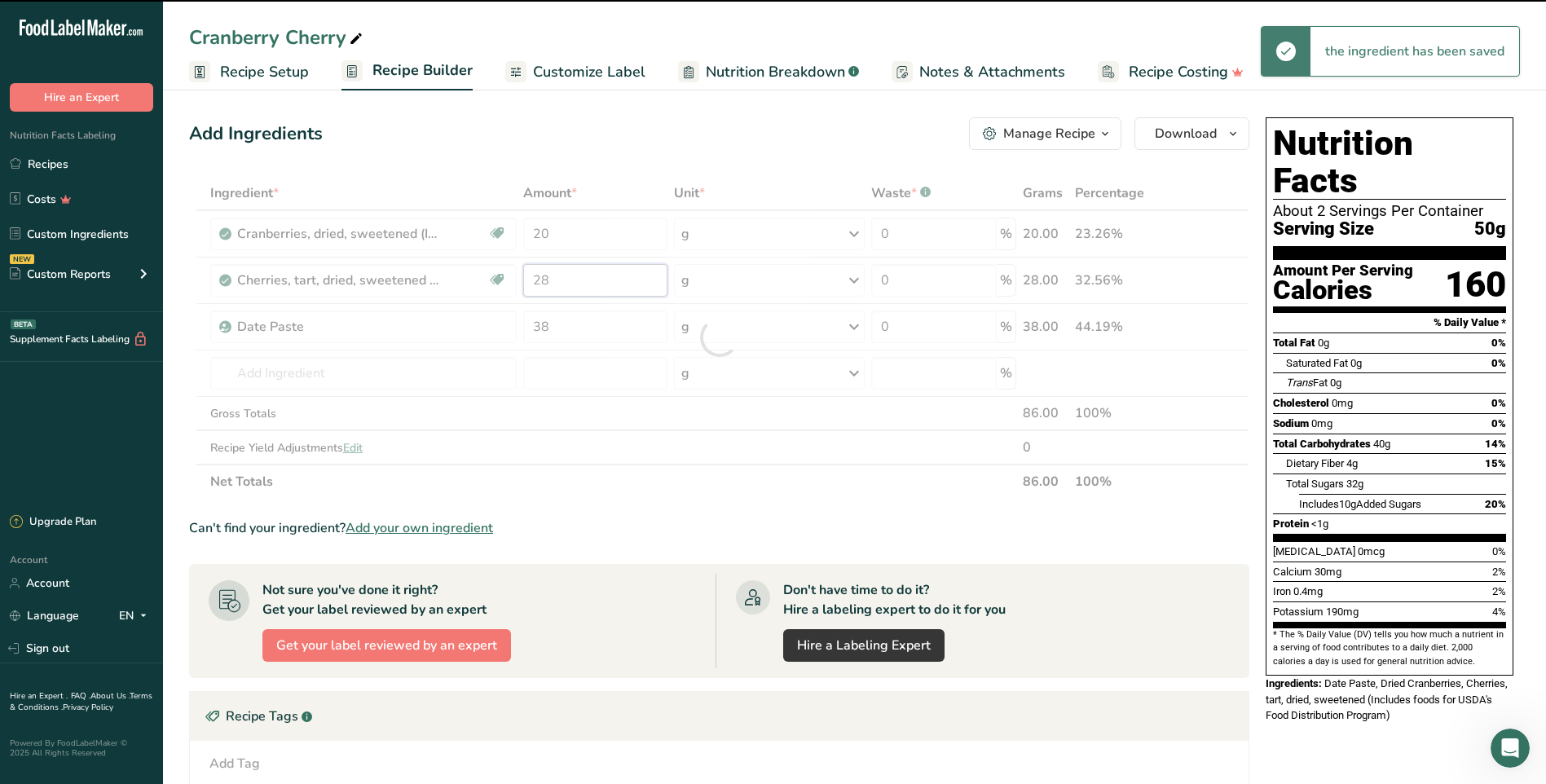
drag, startPoint x: 560, startPoint y: 284, endPoint x: 523, endPoint y: 284, distance: 37.0
click at [523, 284] on div "Ingredient * Amount * Unit * Waste * .a-a{fill:#347362;}.b-a{fill:#fff;} Grams …" at bounding box center [719, 337] width 1060 height 323
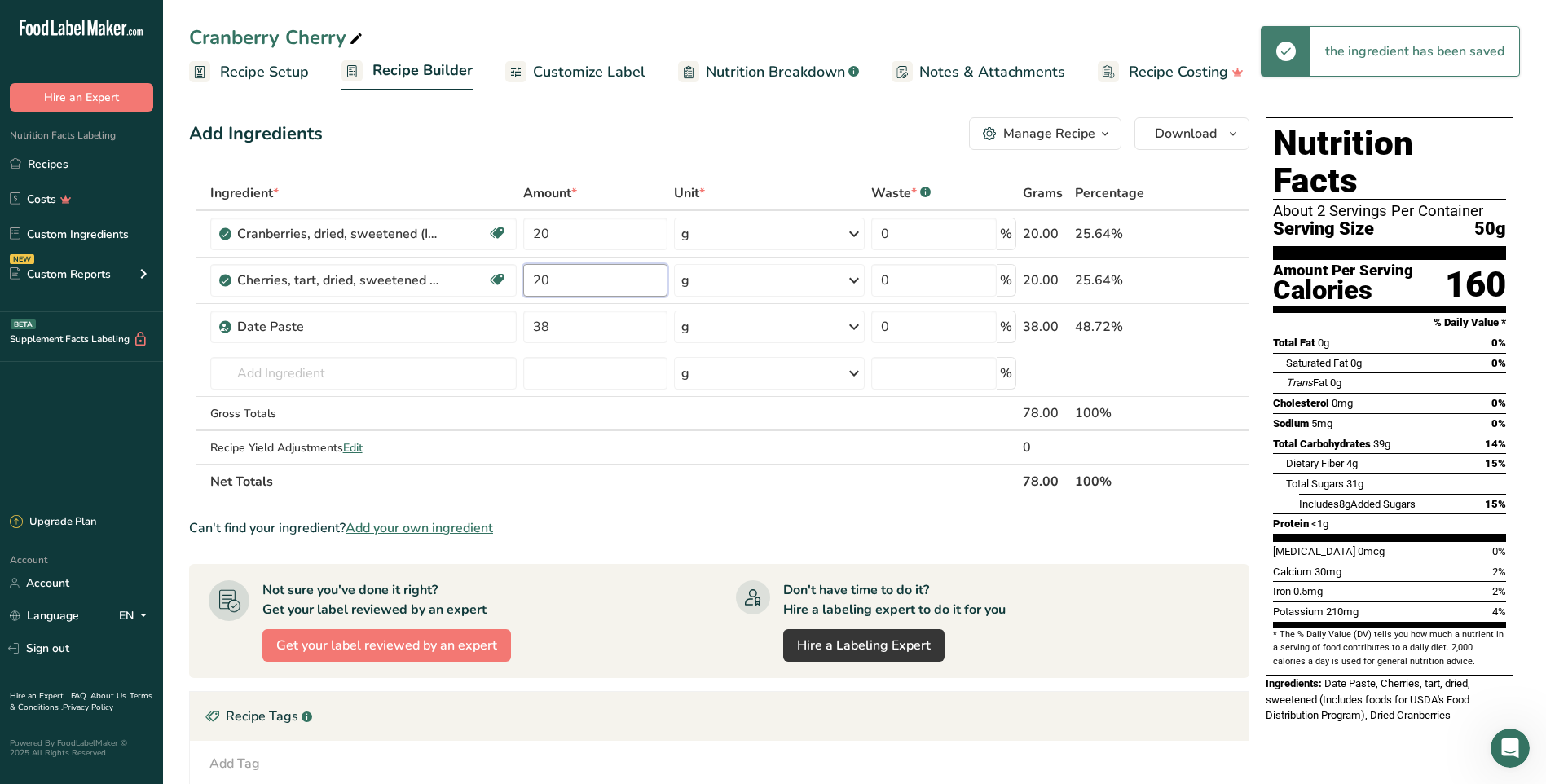
type input "20"
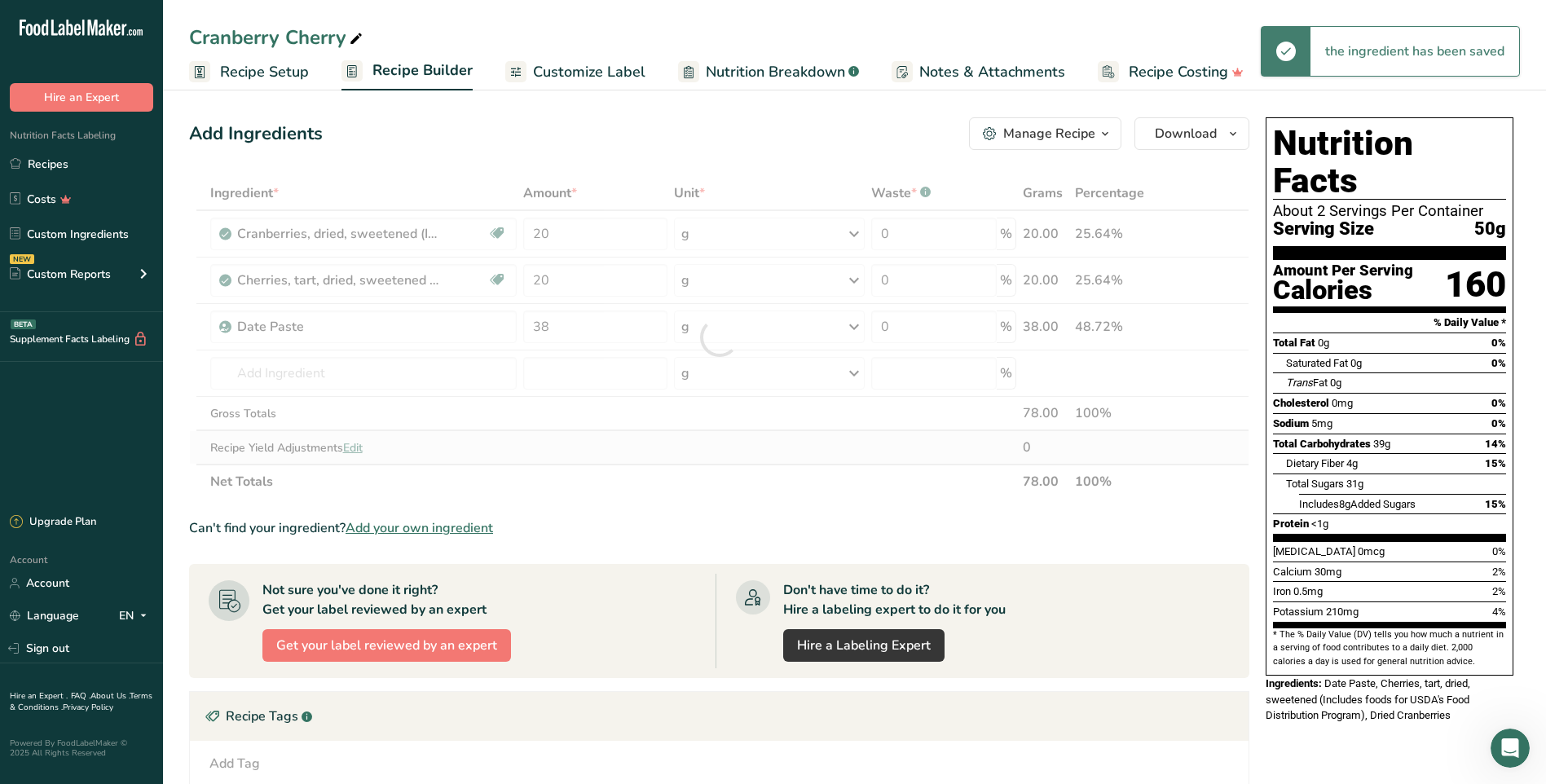
click at [550, 461] on div "Ingredient * Amount * Unit * Waste * .a-a{fill:#347362;}.b-a{fill:#fff;} Grams …" at bounding box center [719, 337] width 1060 height 323
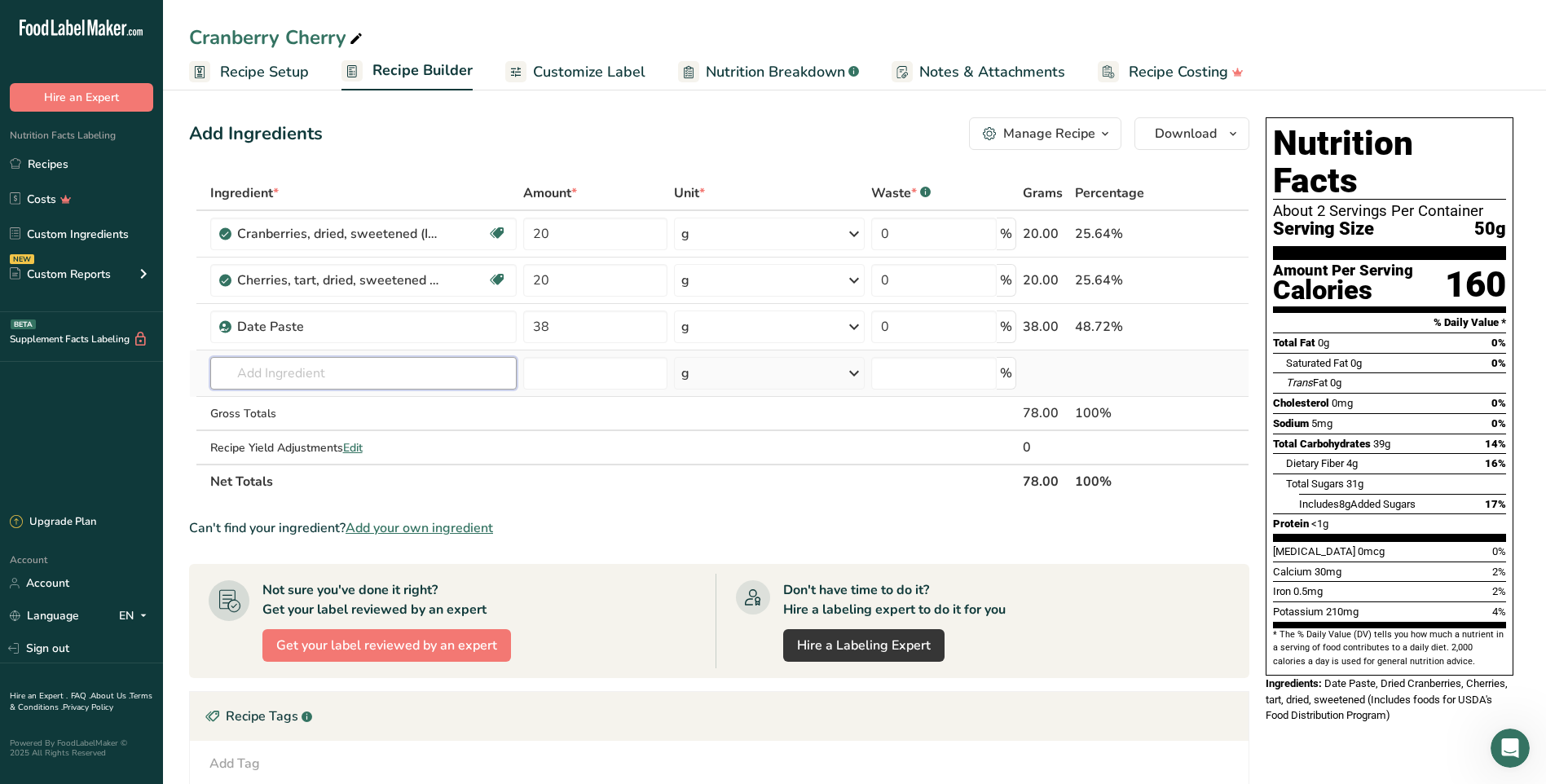
click at [430, 387] on input "text" at bounding box center [363, 374] width 306 height 33
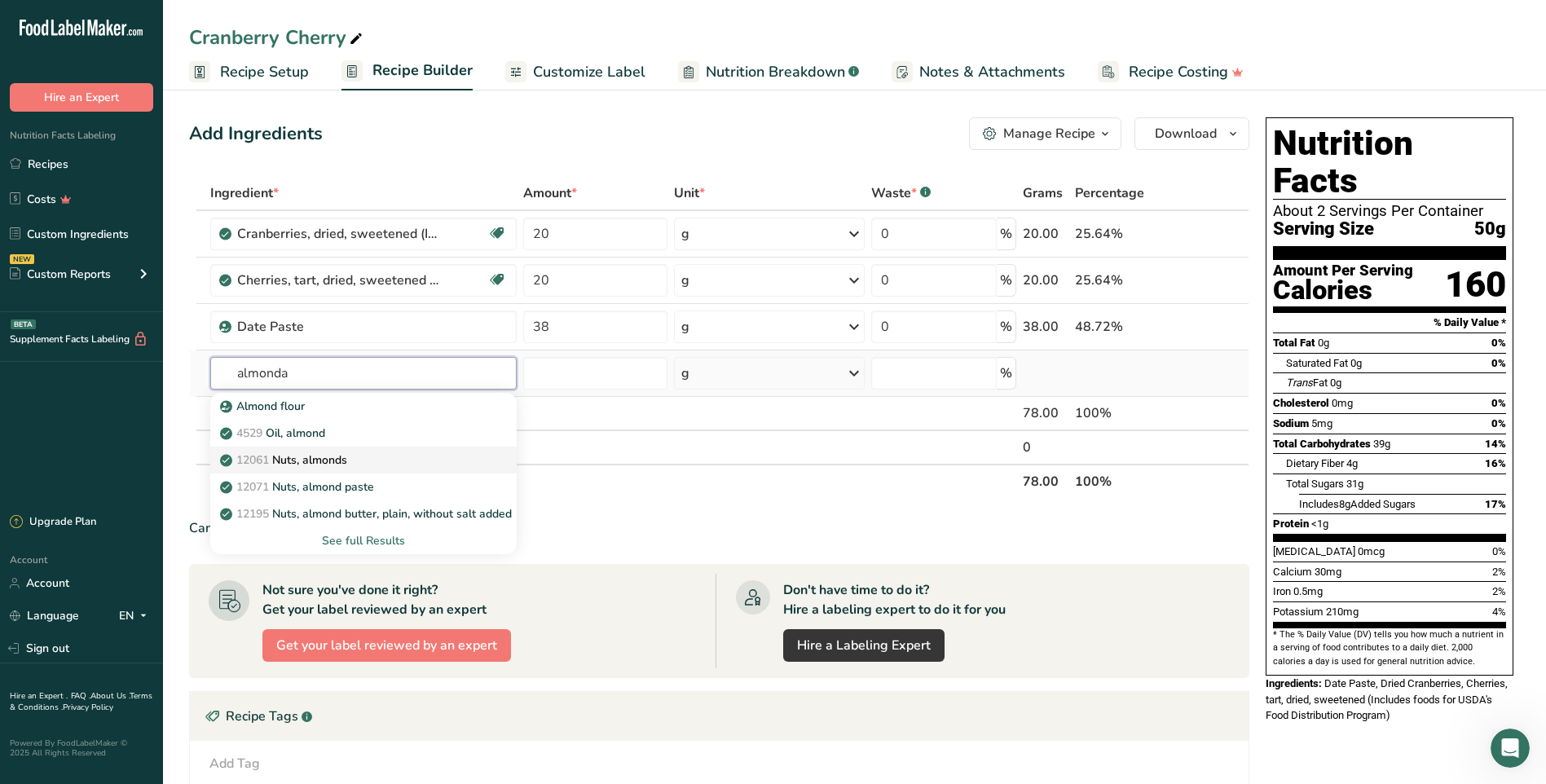
type input "almonda"
click at [375, 458] on div "12061 Nuts, almonds" at bounding box center [350, 461] width 254 height 17
type input "Nuts, almonds"
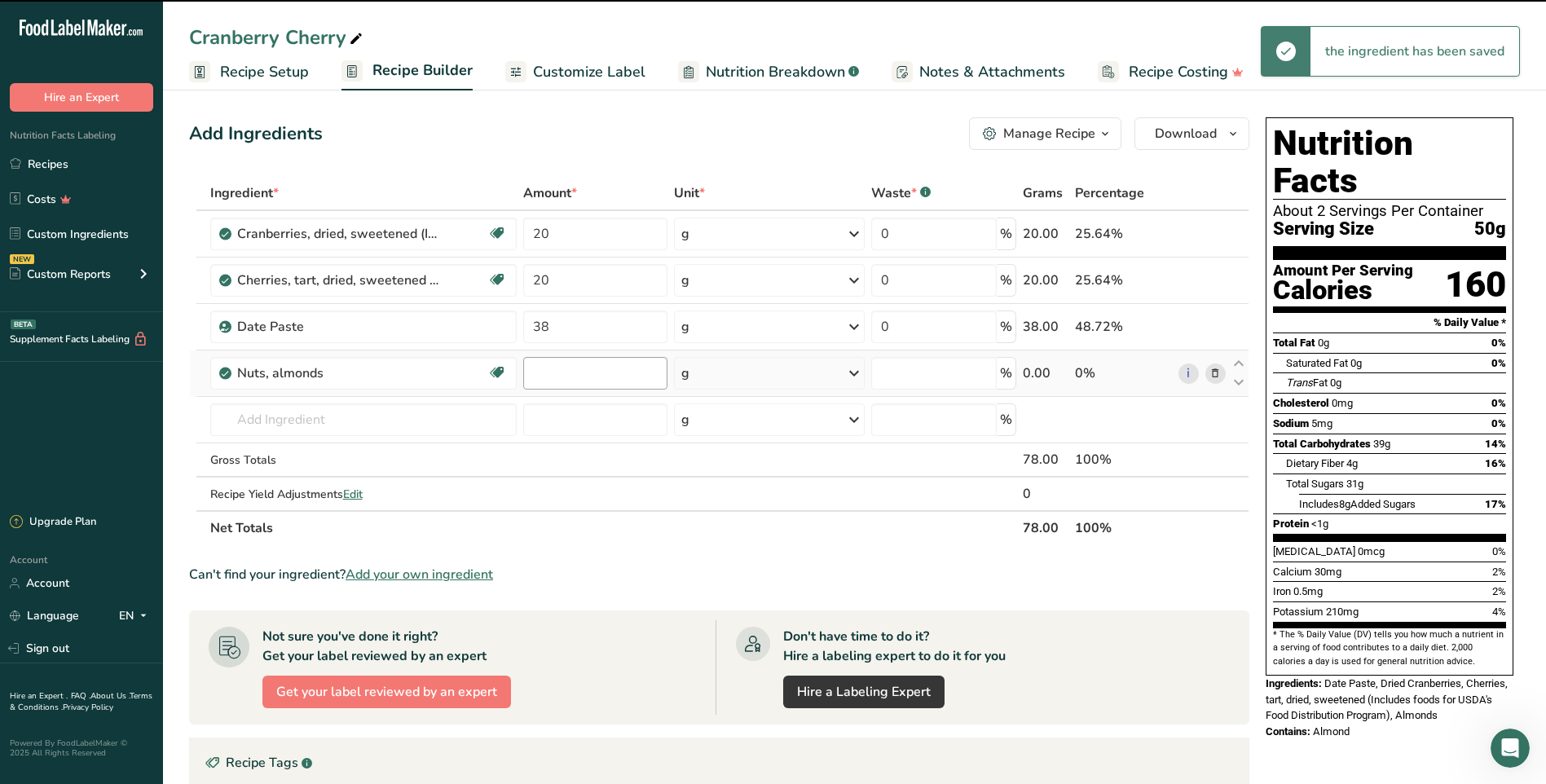
type input "0"
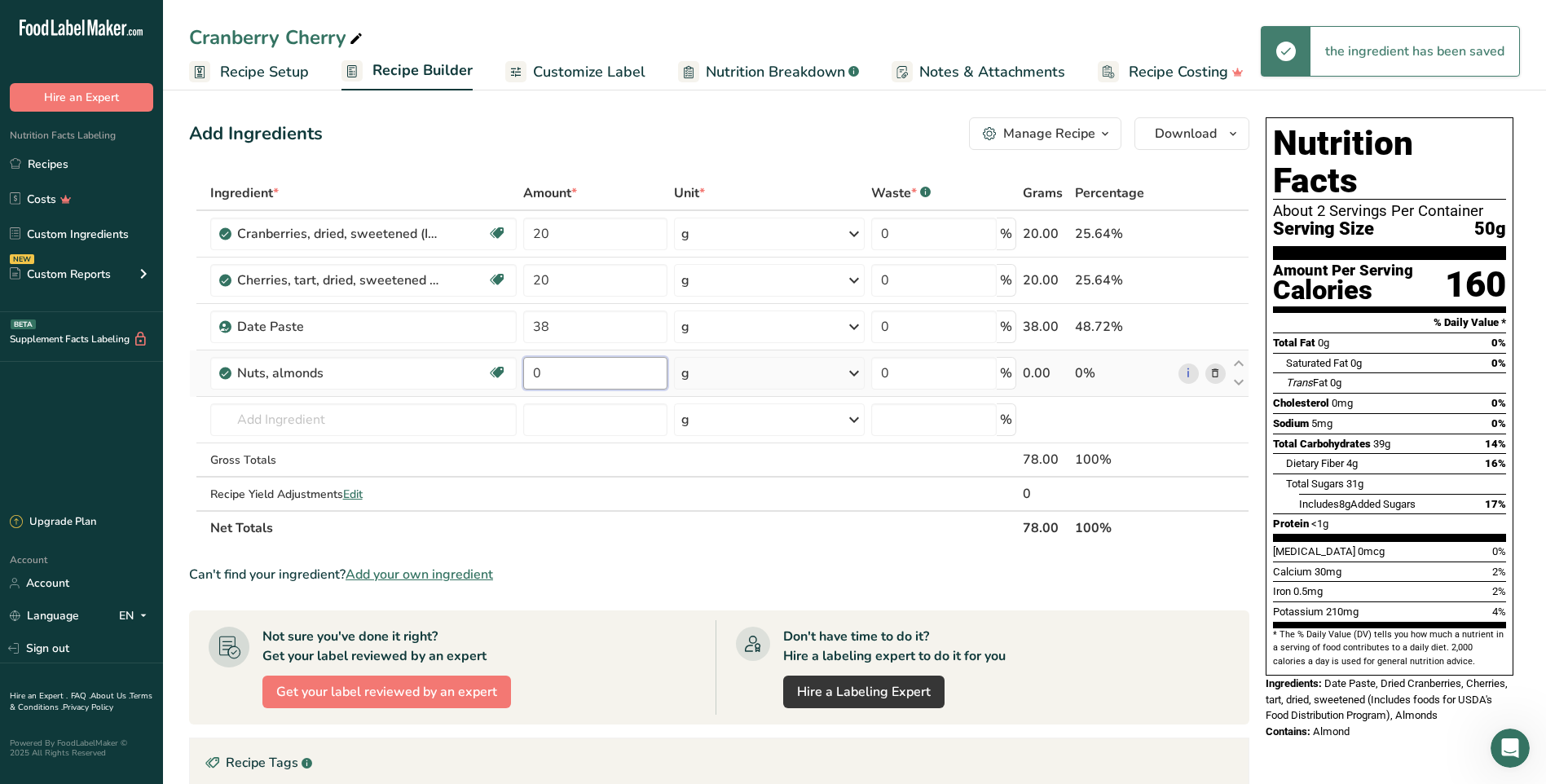
click at [565, 376] on input "0" at bounding box center [595, 374] width 144 height 33
drag, startPoint x: 565, startPoint y: 376, endPoint x: 506, endPoint y: 371, distance: 59.2
click at [506, 371] on tr "Nuts, almonds Dairy free Gluten free Vegan Vegetarian Soy free 0 g Portions 1 c…" at bounding box center [719, 374] width 1059 height 47
type input "20"
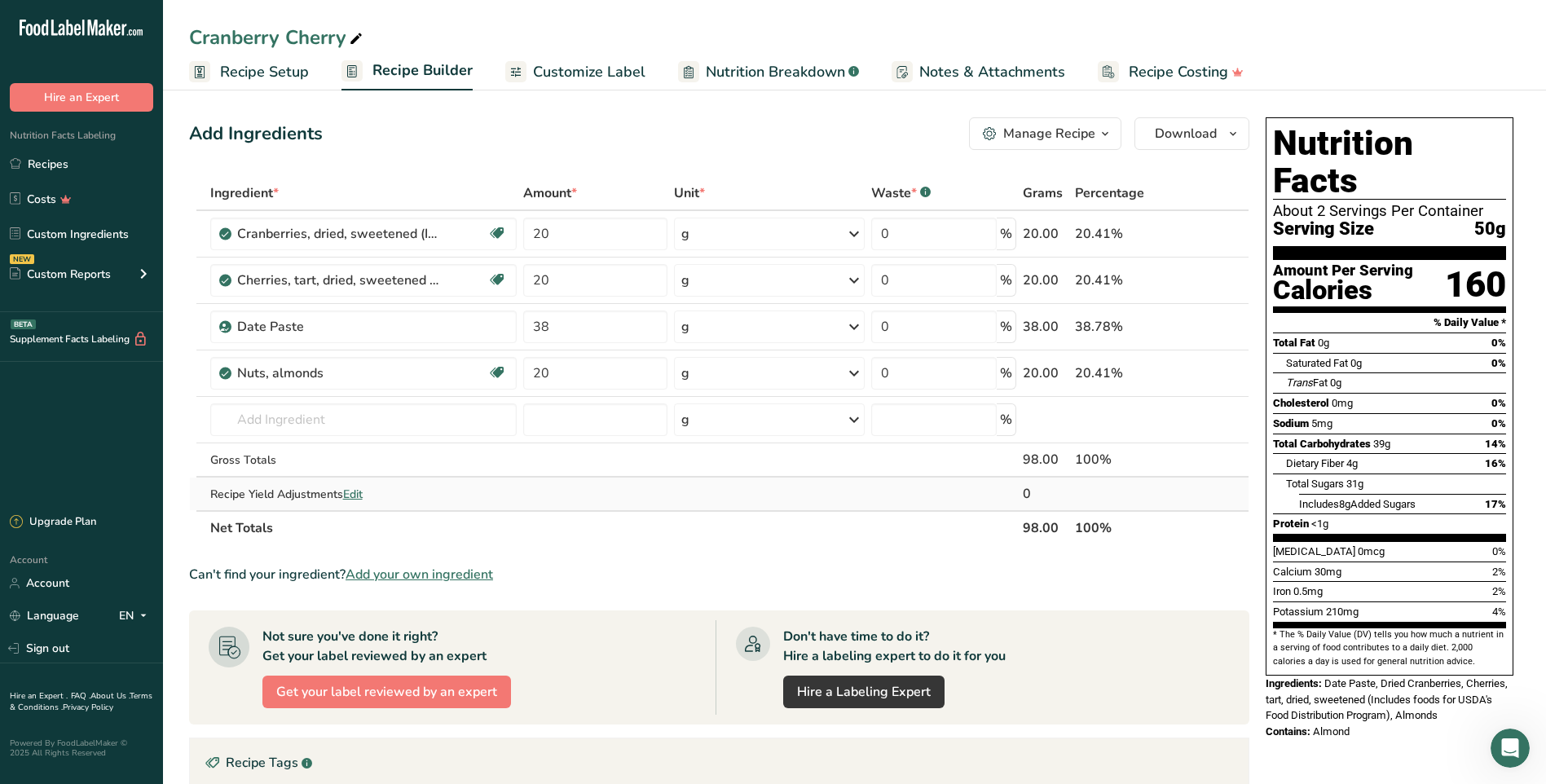
click at [611, 506] on div "Ingredient * Amount * Unit * Waste * .a-a{fill:#347362;}.b-a{fill:#fff;} Grams …" at bounding box center [719, 361] width 1060 height 369
click at [409, 425] on input "text" at bounding box center [363, 420] width 306 height 33
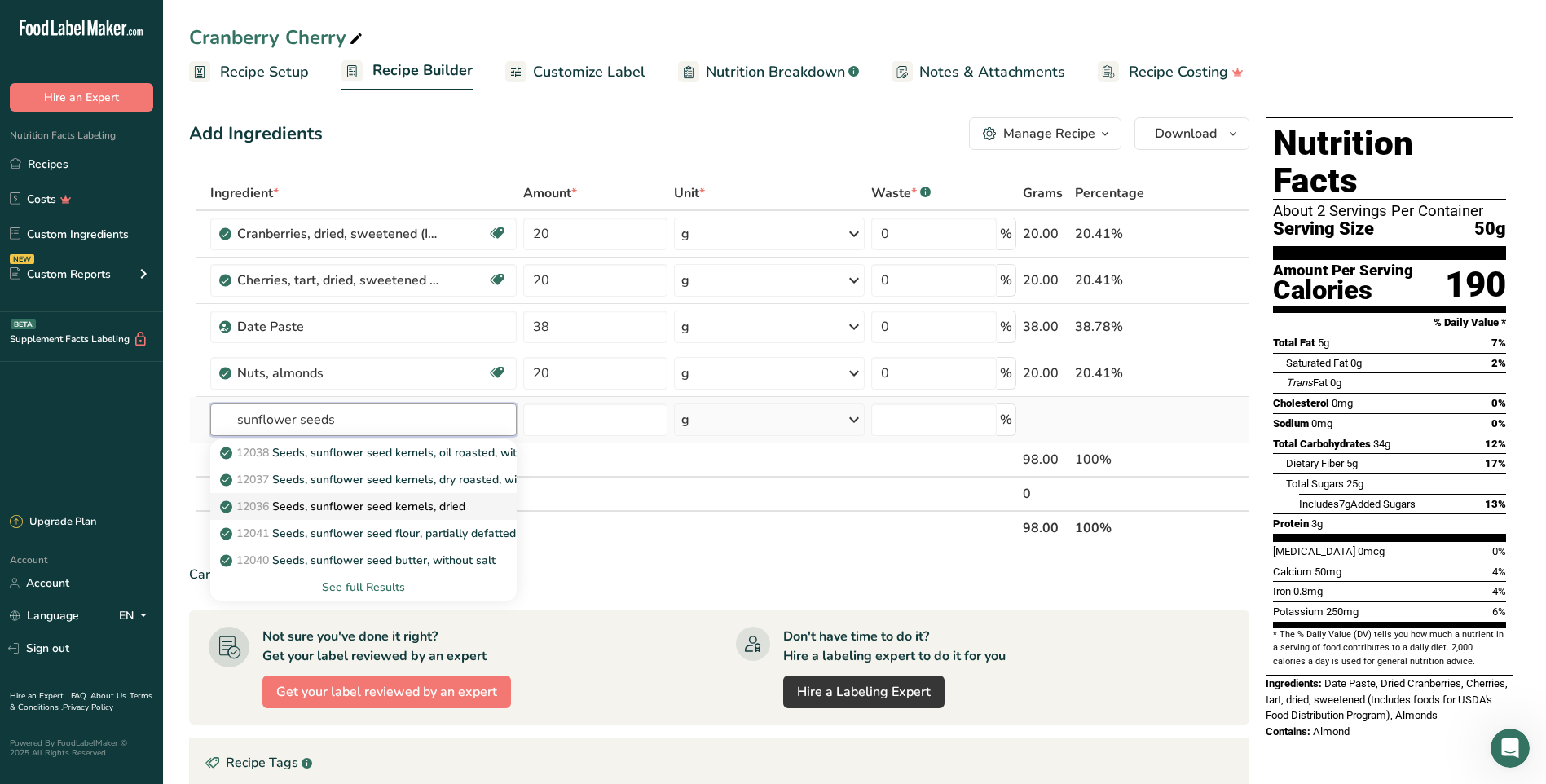
type input "sunflower seeds"
click at [361, 506] on p "12036 Seeds, sunflower seed kernels, dried" at bounding box center [344, 506] width 242 height 17
type input "Seeds, sunflower seed kernels, dried"
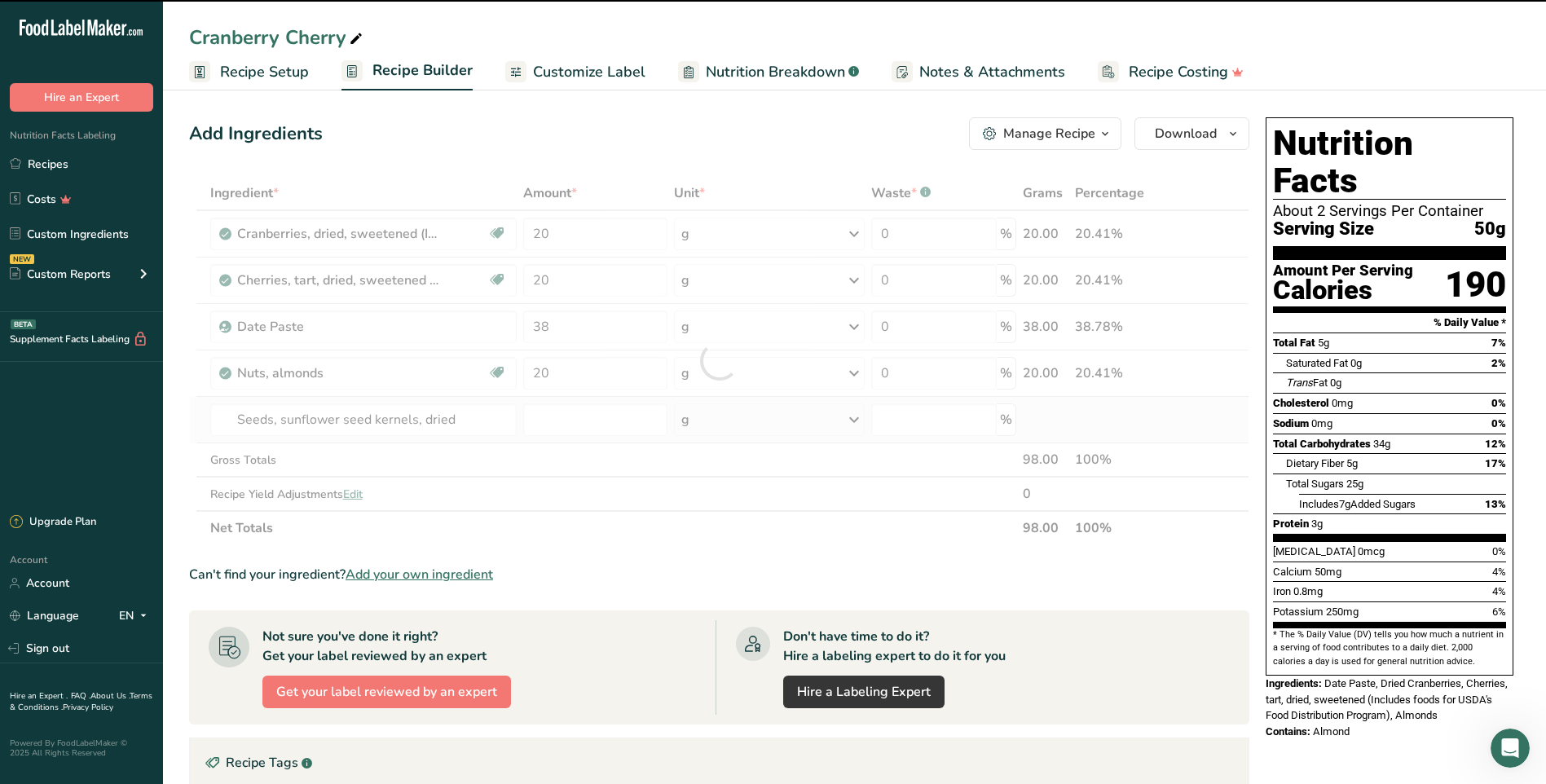
type input "0"
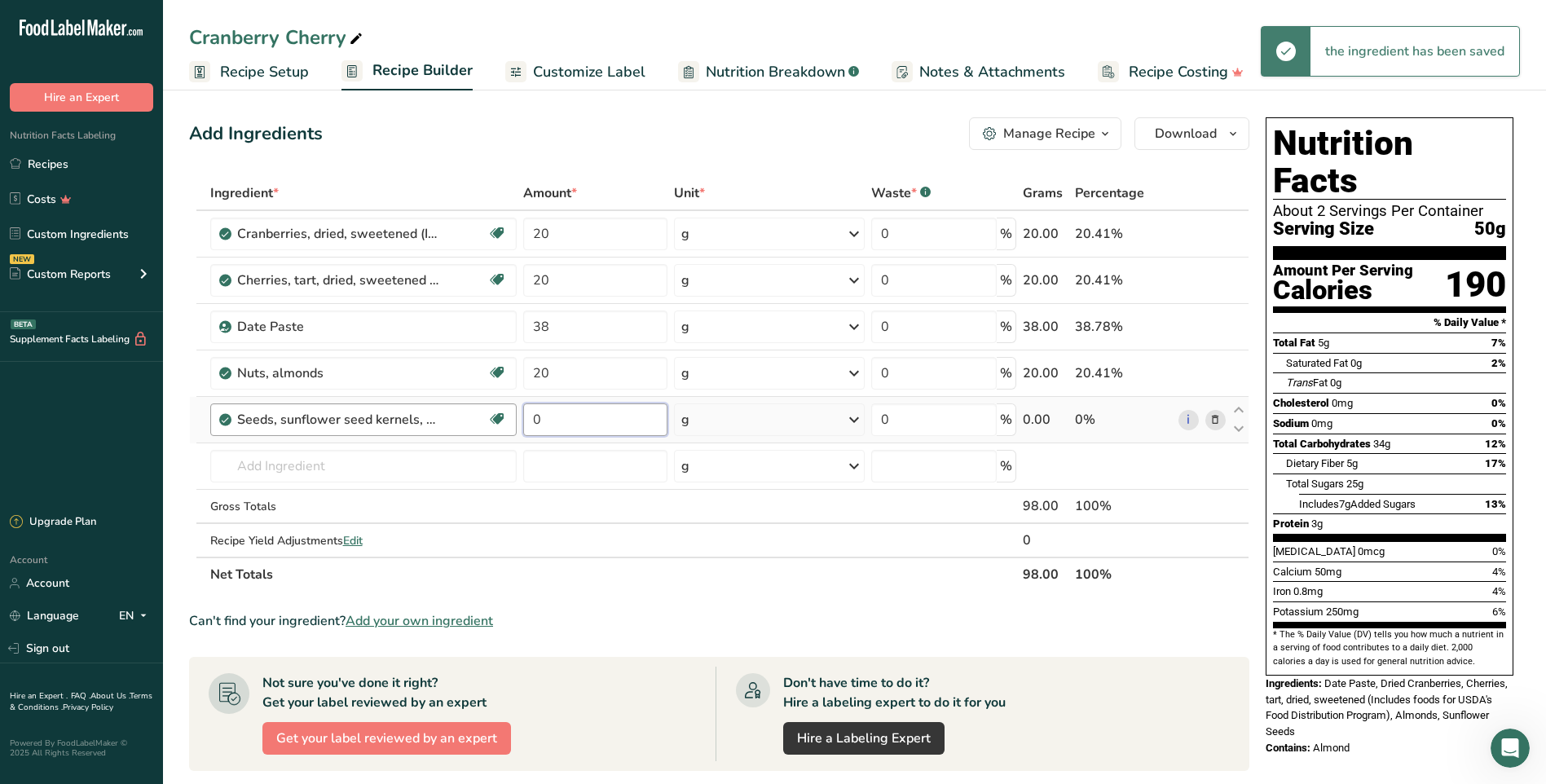
drag, startPoint x: 548, startPoint y: 421, endPoint x: 516, endPoint y: 420, distance: 32.0
click at [516, 420] on tr "Seeds, sunflower seed kernels, dried Dairy free Gluten free Vegan Vegetarian So…" at bounding box center [719, 421] width 1059 height 47
type input "5"
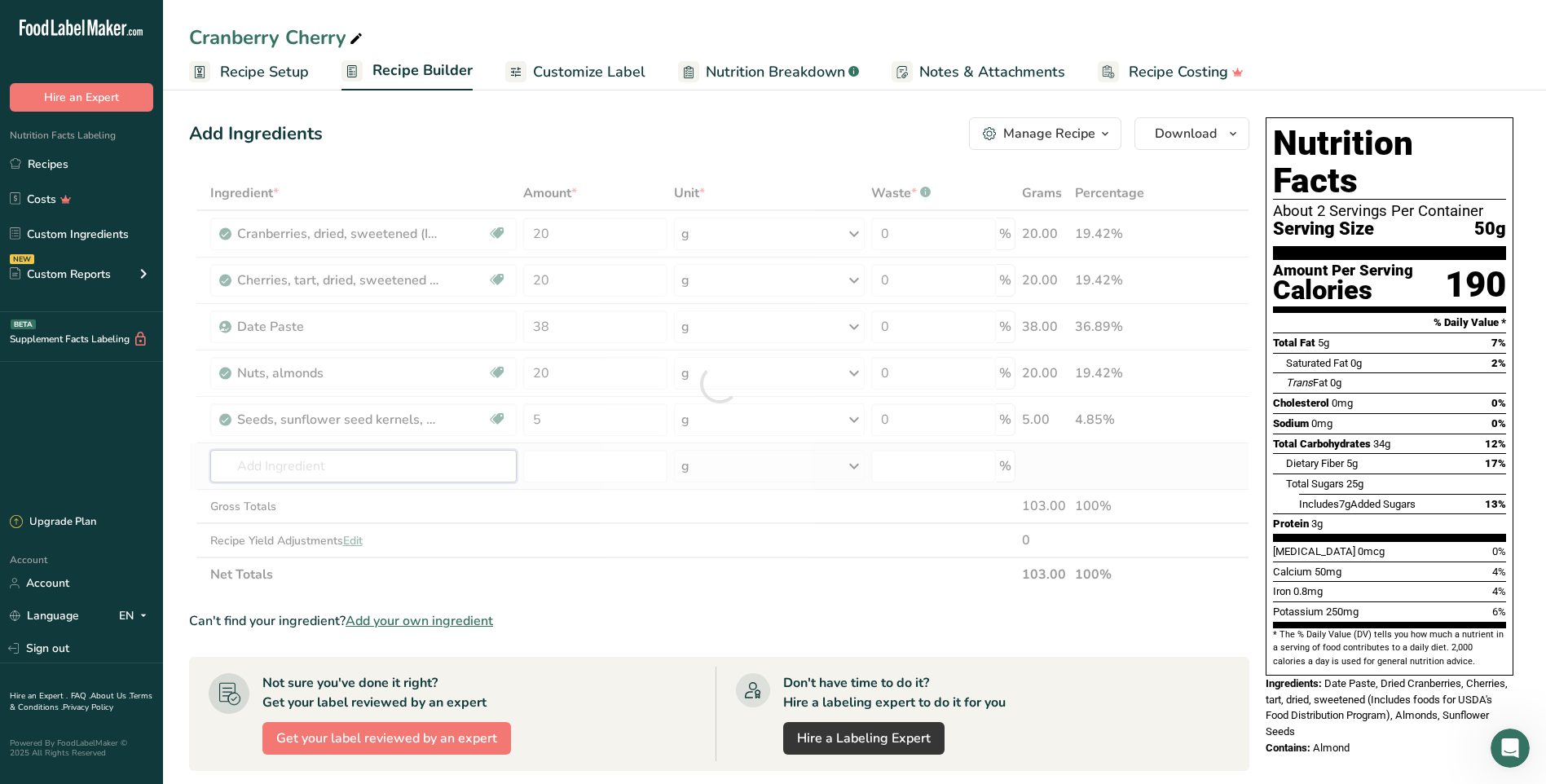
click at [347, 457] on div "Ingredient * Amount * Unit * Waste * .a-a{fill:#347362;}.b-a{fill:#fff;} Grams …" at bounding box center [719, 383] width 1060 height 415
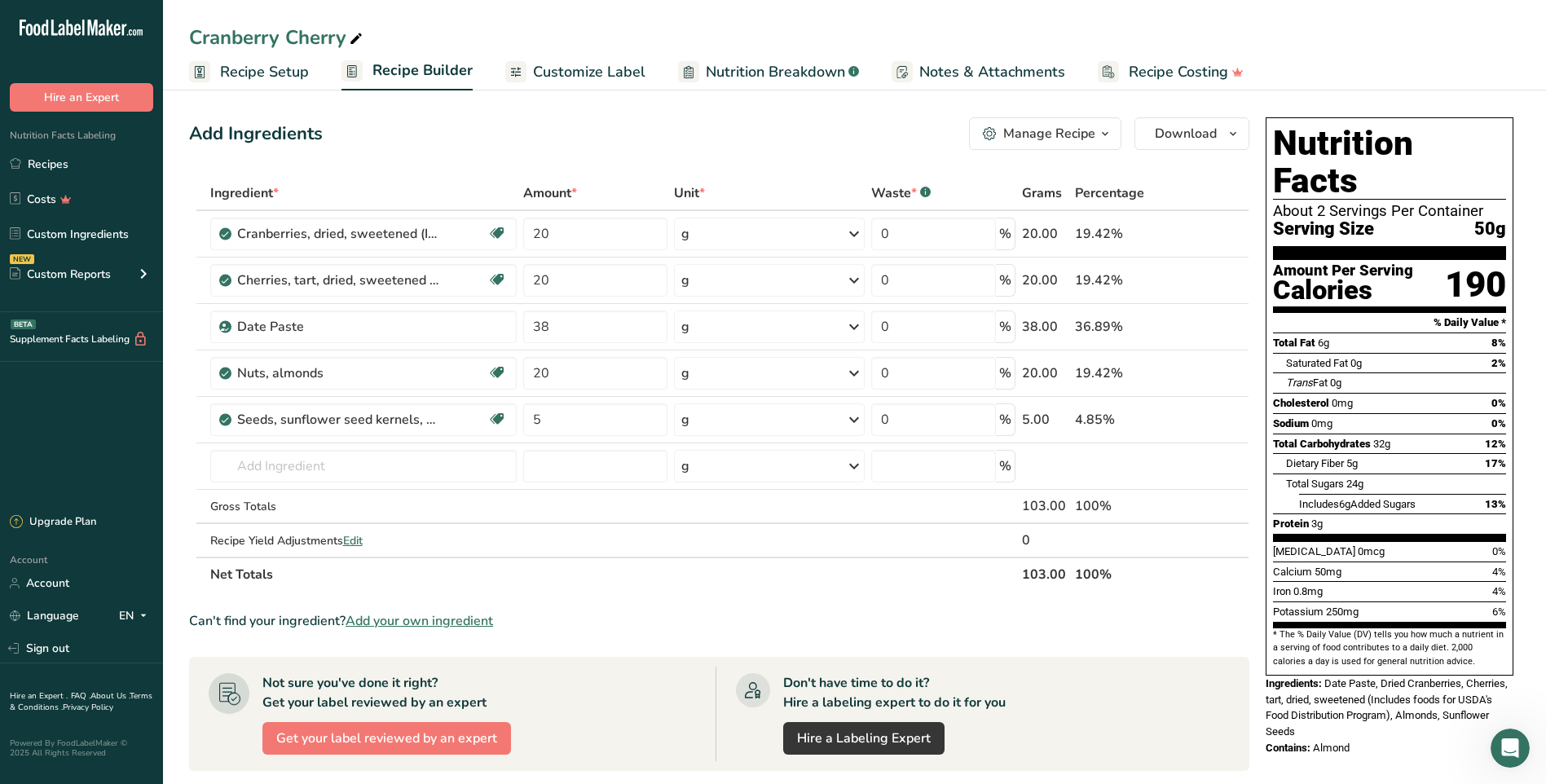
click at [601, 75] on span "Customize Label" at bounding box center [590, 71] width 113 height 22
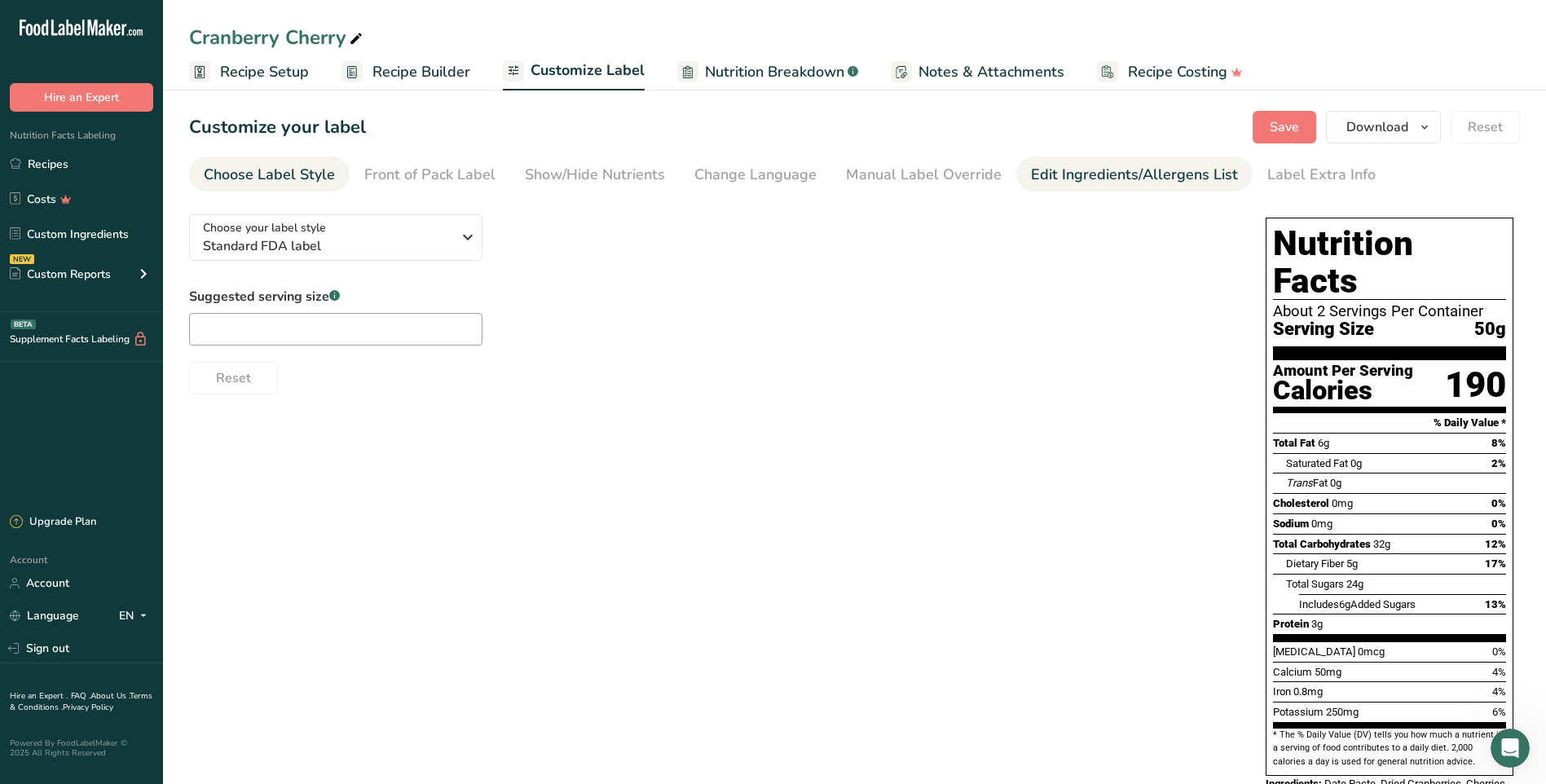
click at [1039, 173] on div "Edit Ingredients/Allergens List" at bounding box center [1135, 174] width 207 height 22
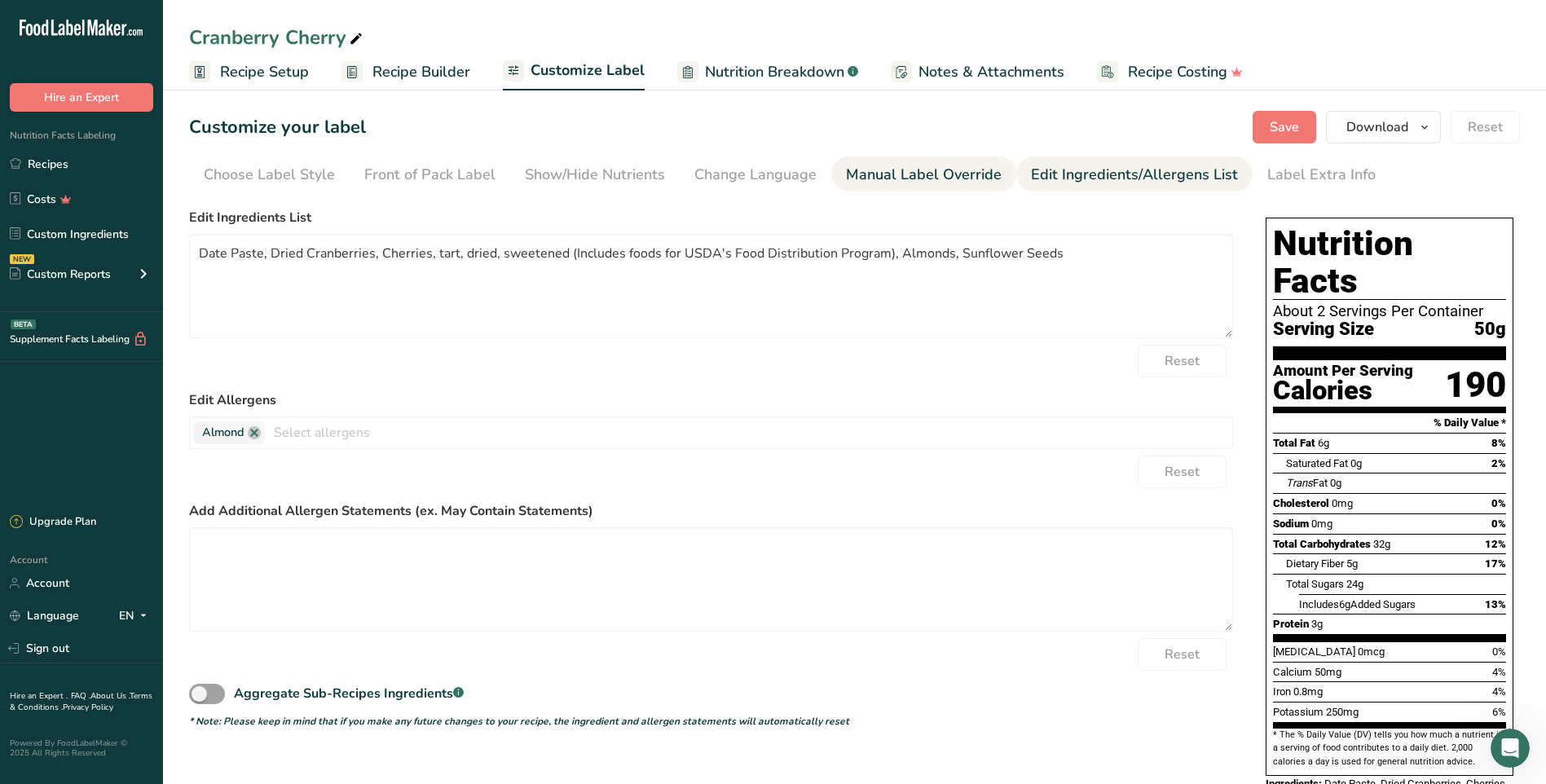
click at [946, 177] on div "Manual Label Override" at bounding box center [923, 174] width 155 height 22
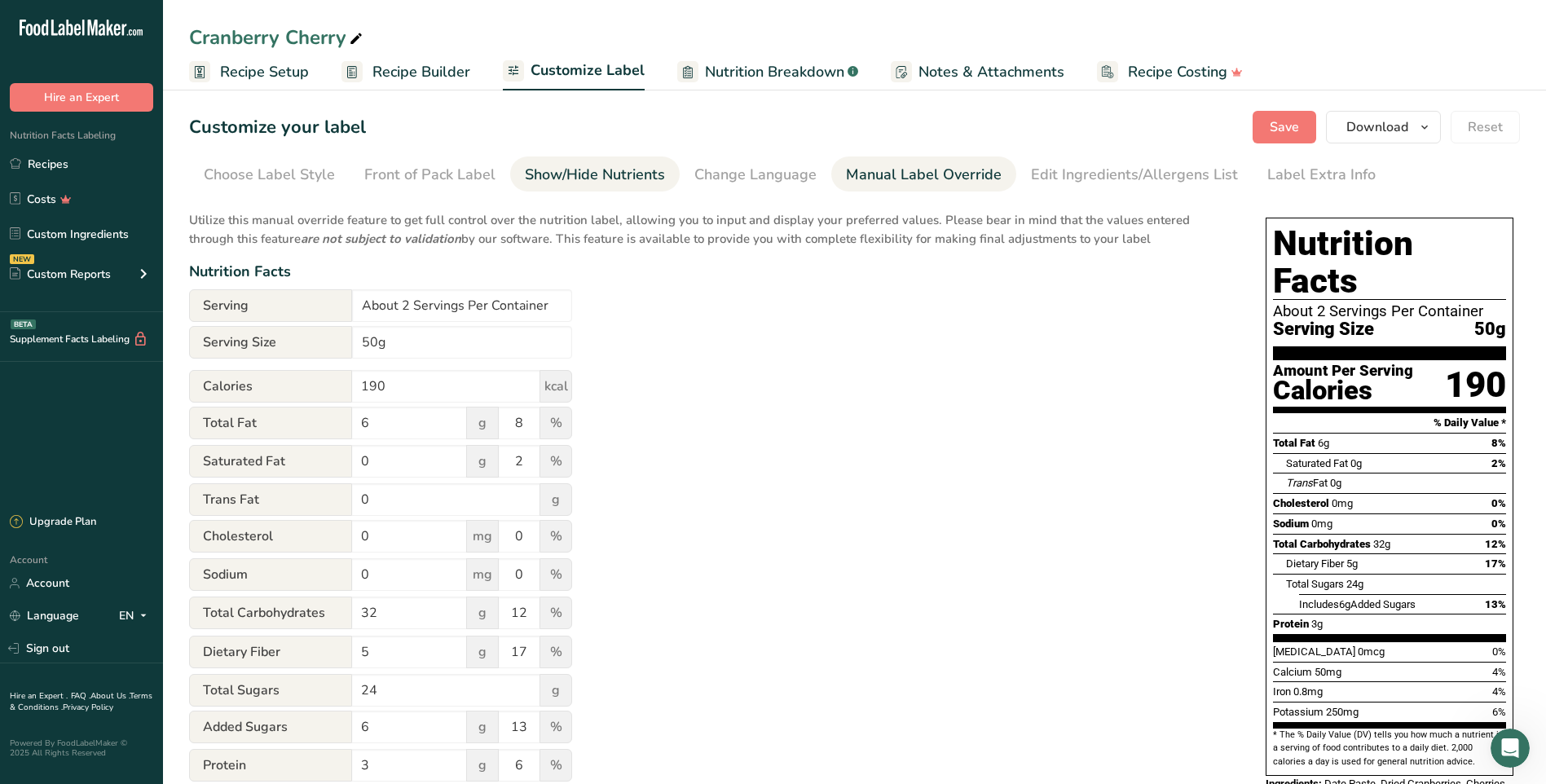
click at [612, 171] on div "Show/Hide Nutrients" at bounding box center [595, 174] width 141 height 22
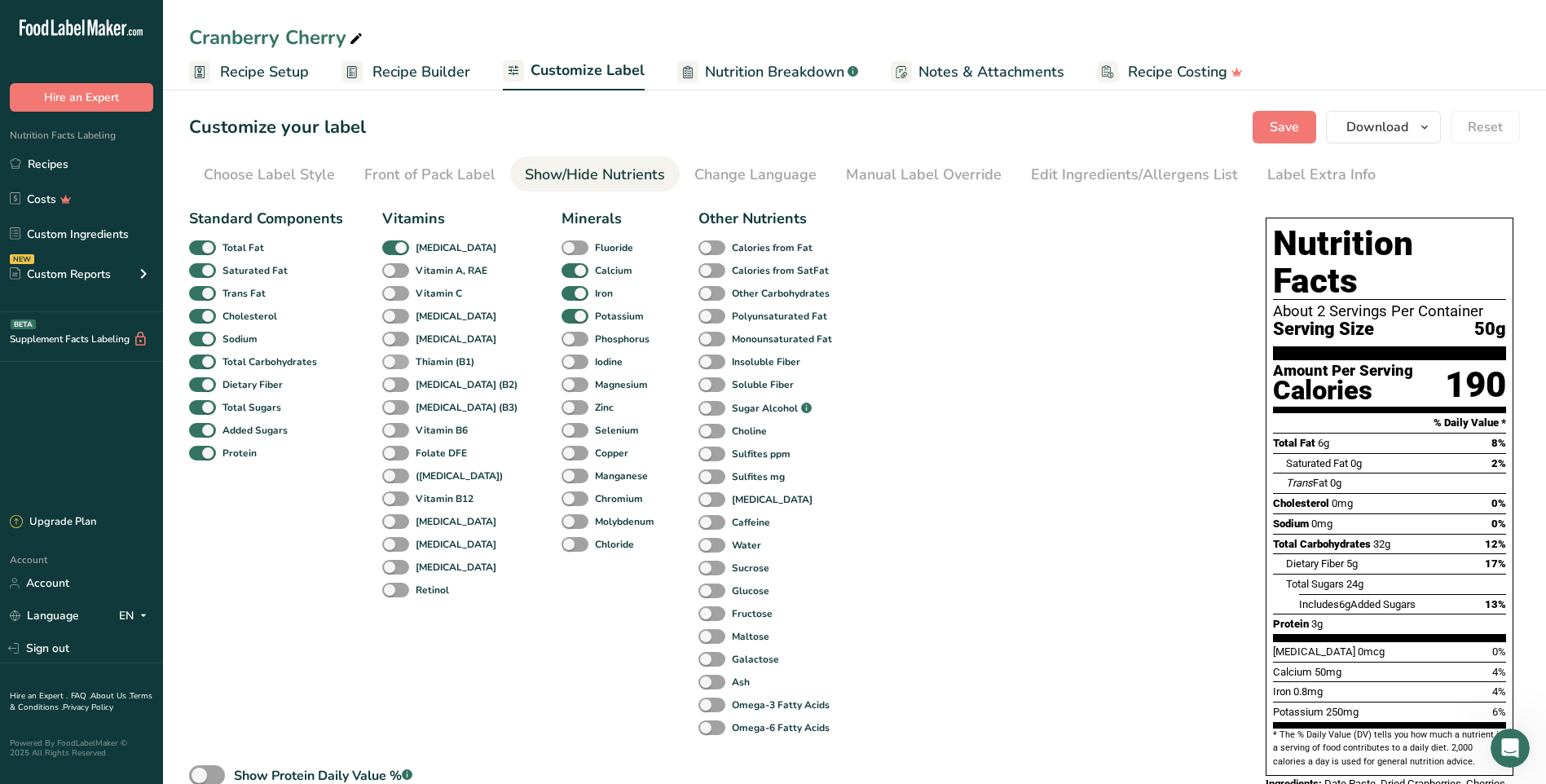
click at [393, 361] on span at bounding box center [396, 363] width 27 height 16
click at [393, 361] on input "Thiamin (B1)" at bounding box center [388, 362] width 10 height 10
checkbox input "true"
click at [390, 389] on span at bounding box center [396, 385] width 27 height 16
click at [390, 389] on input "[MEDICAL_DATA] (B2)" at bounding box center [388, 384] width 10 height 10
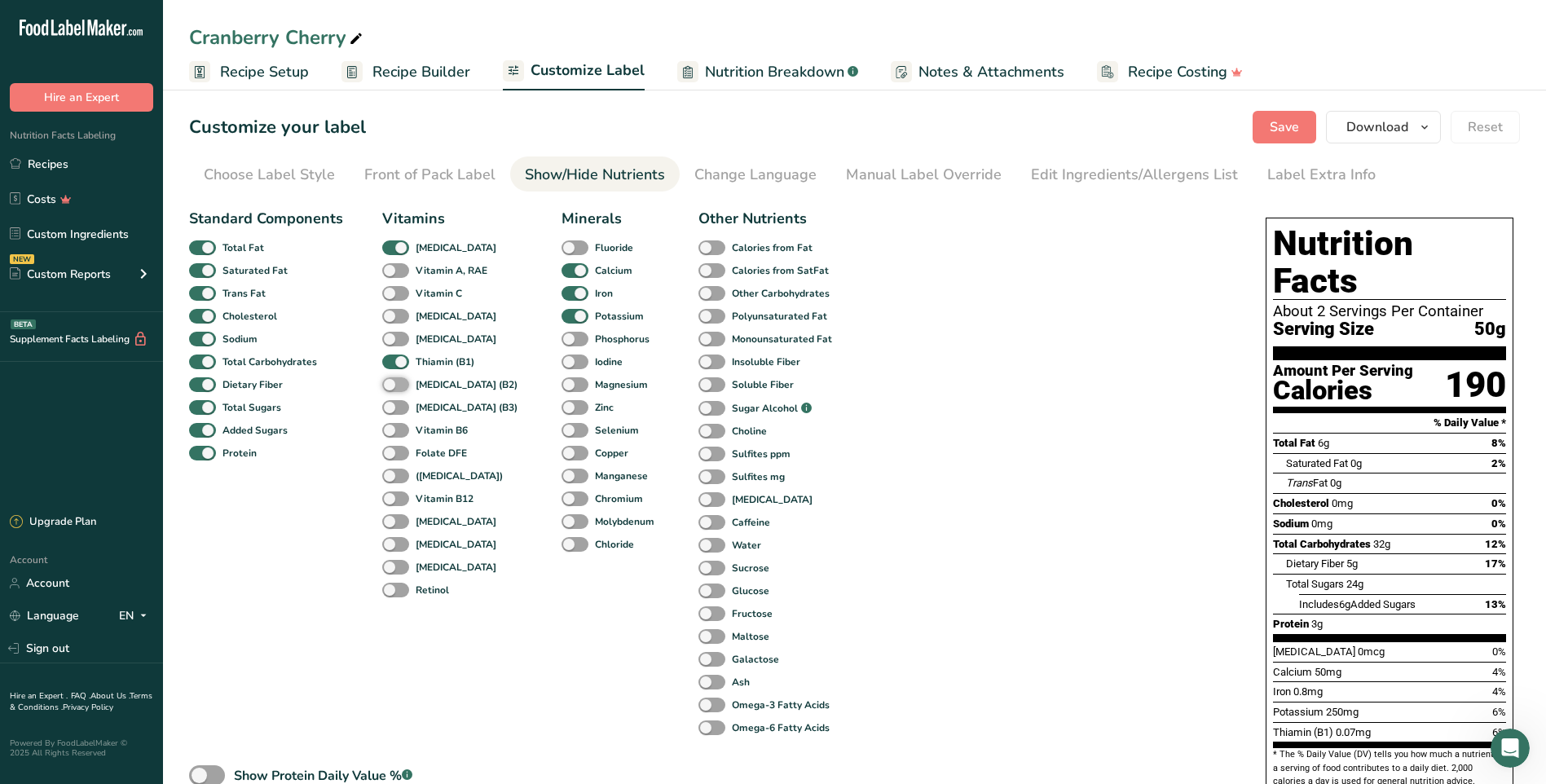
checkbox input "true"
click at [392, 436] on span at bounding box center [396, 431] width 27 height 16
click at [392, 435] on input "Vitamin B6" at bounding box center [388, 430] width 10 height 10
checkbox input "true"
click at [561, 389] on span at bounding box center [574, 385] width 27 height 16
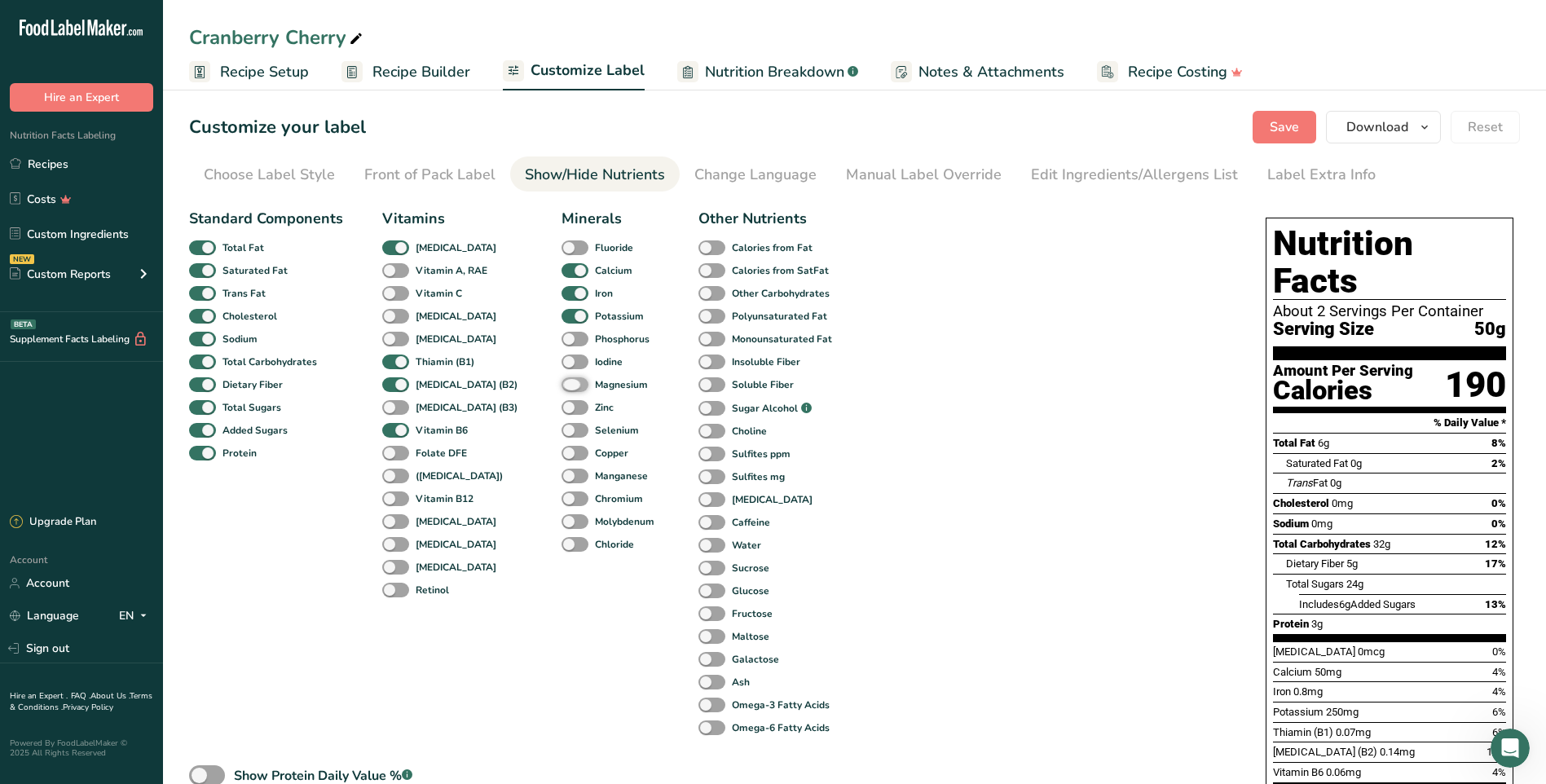
click at [561, 389] on input "Magnesium" at bounding box center [567, 384] width 10 height 10
checkbox input "true"
click at [248, 72] on span "Recipe Setup" at bounding box center [265, 71] width 88 height 22
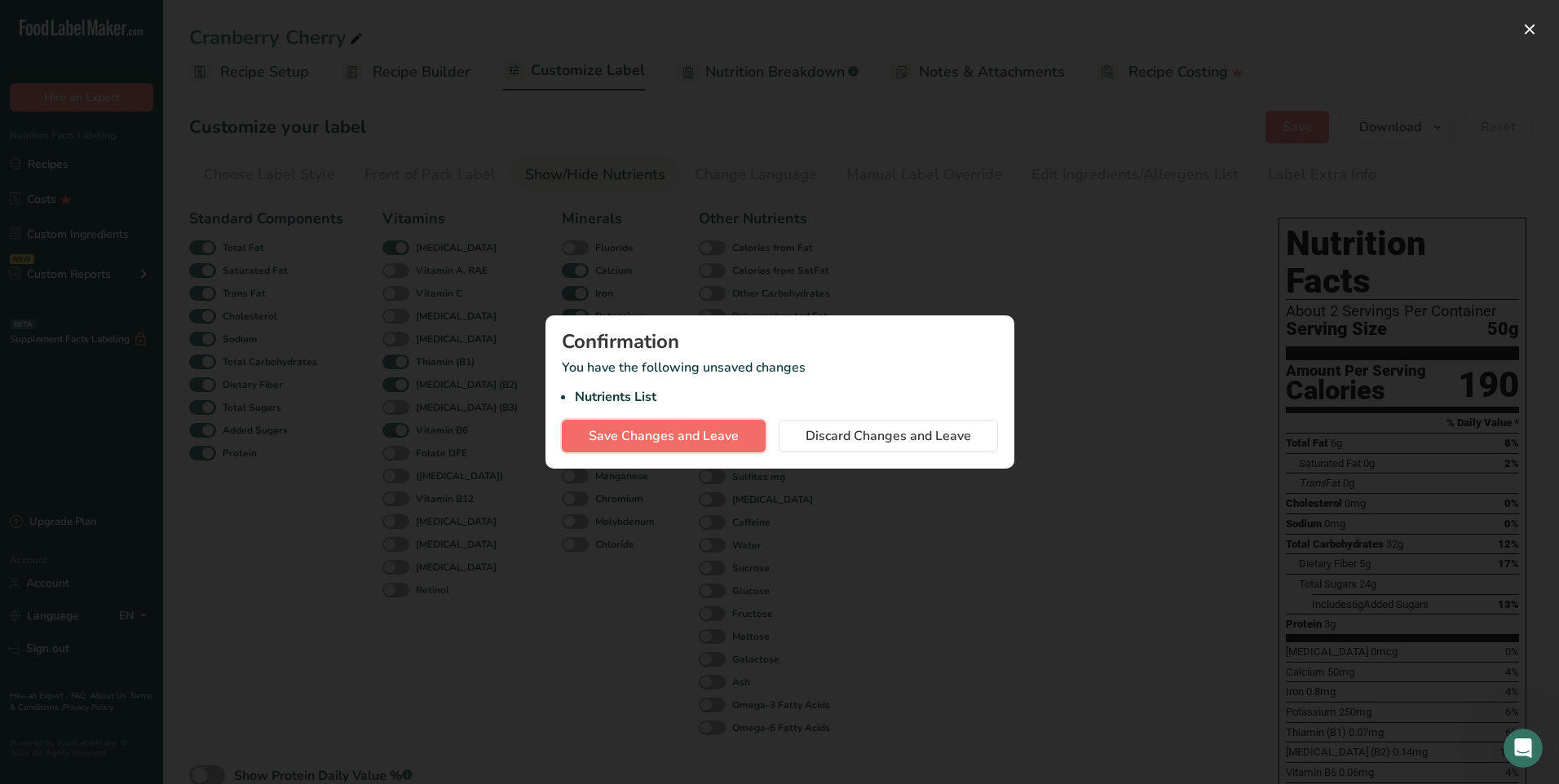
click at [749, 439] on button "Save Changes and Leave" at bounding box center [663, 436] width 204 height 33
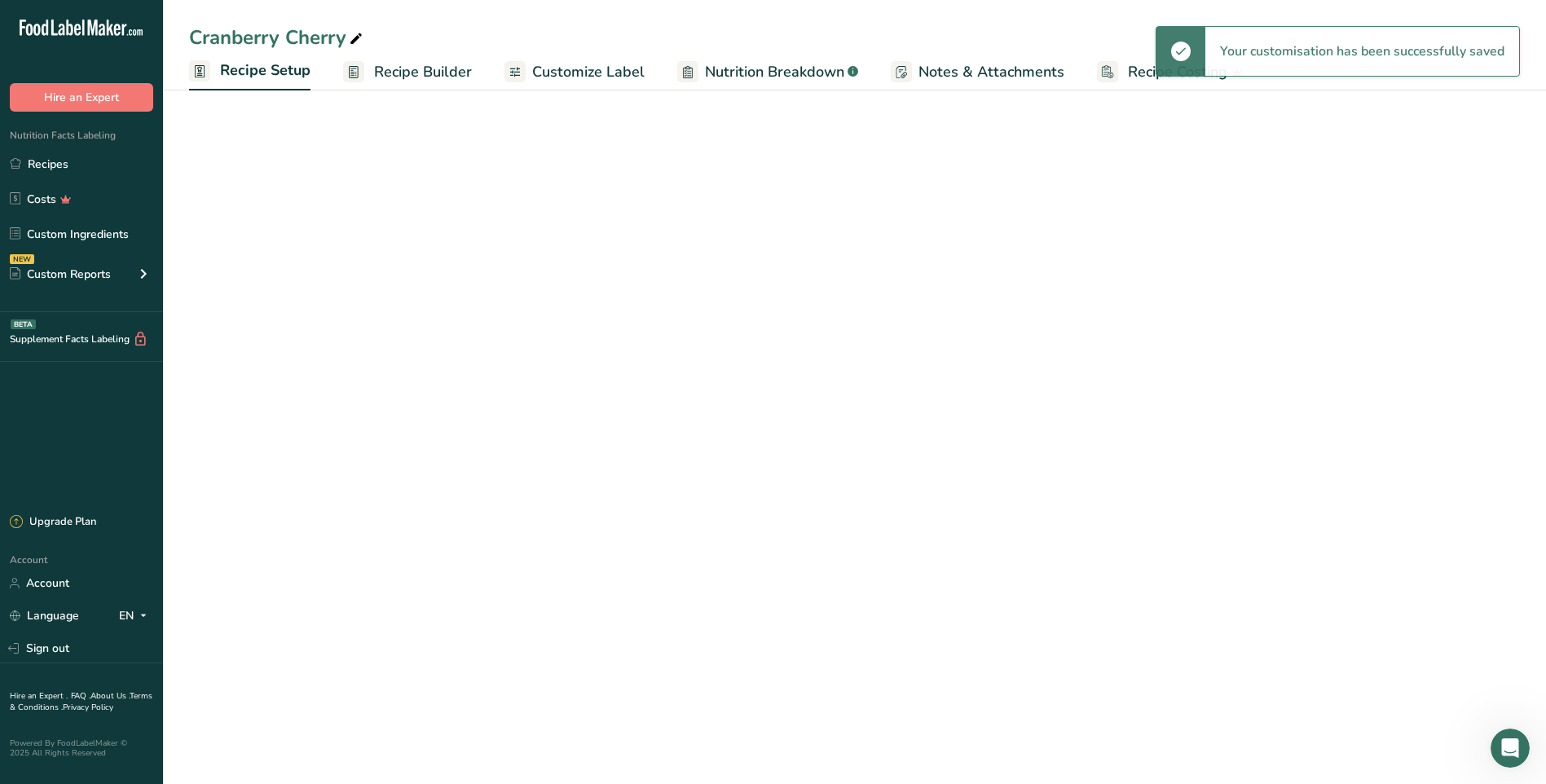
click at [380, 75] on span "Recipe Builder" at bounding box center [423, 71] width 98 height 22
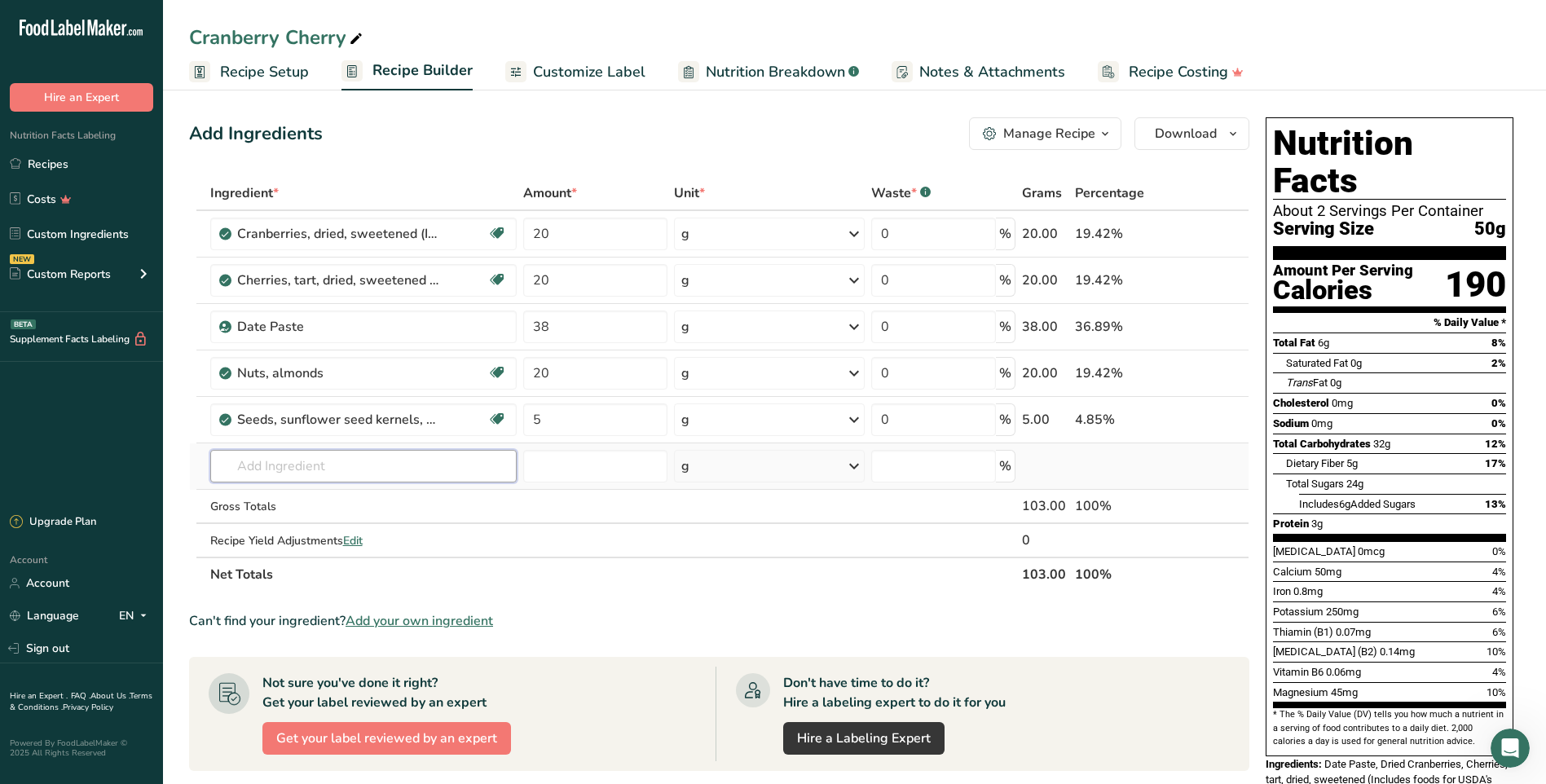
click at [377, 461] on input "text" at bounding box center [363, 467] width 306 height 33
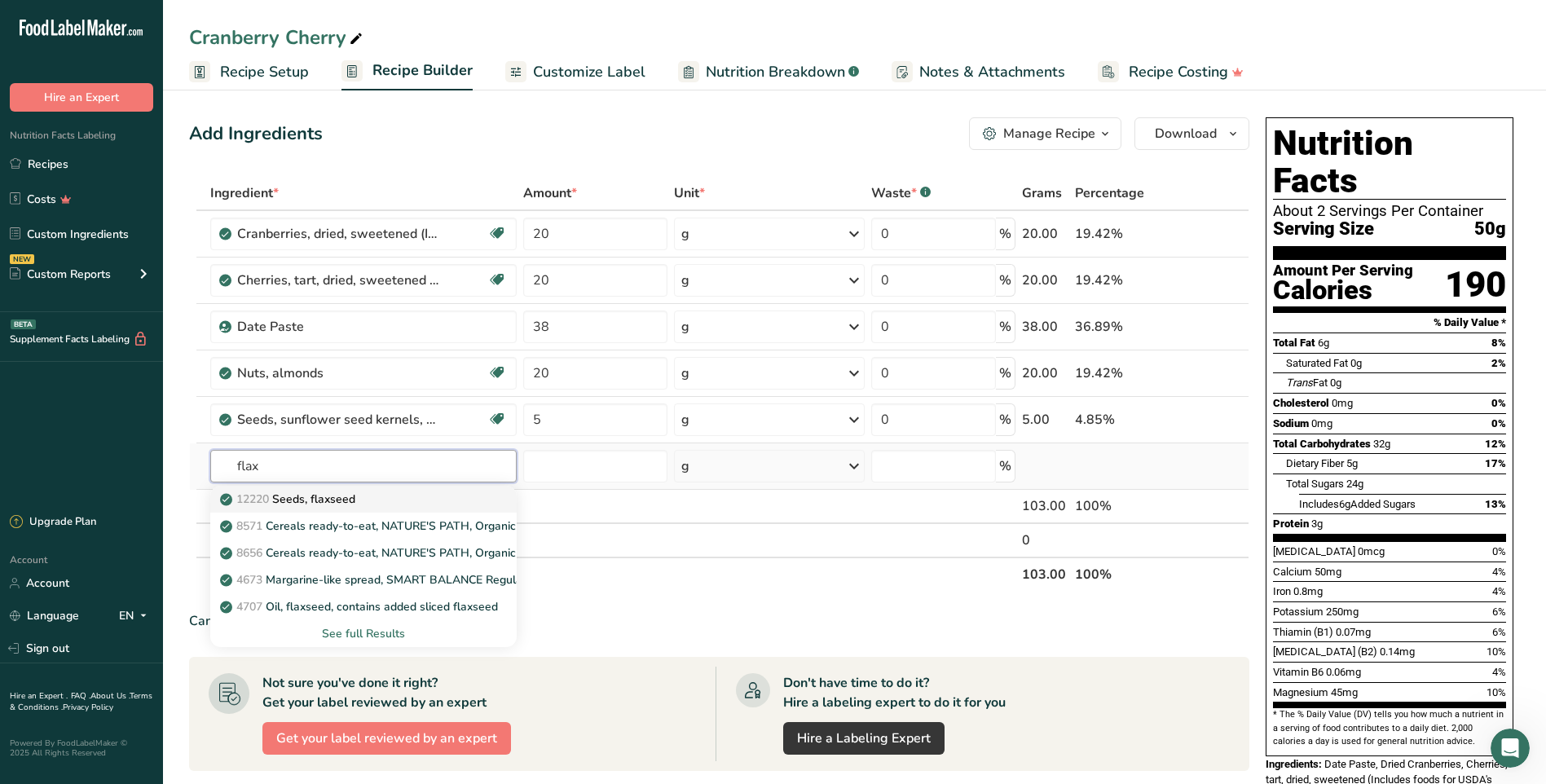
type input "flax"
click at [350, 495] on p "12220 Seeds, flaxseed" at bounding box center [289, 500] width 132 height 17
type input "Seeds, flaxseed"
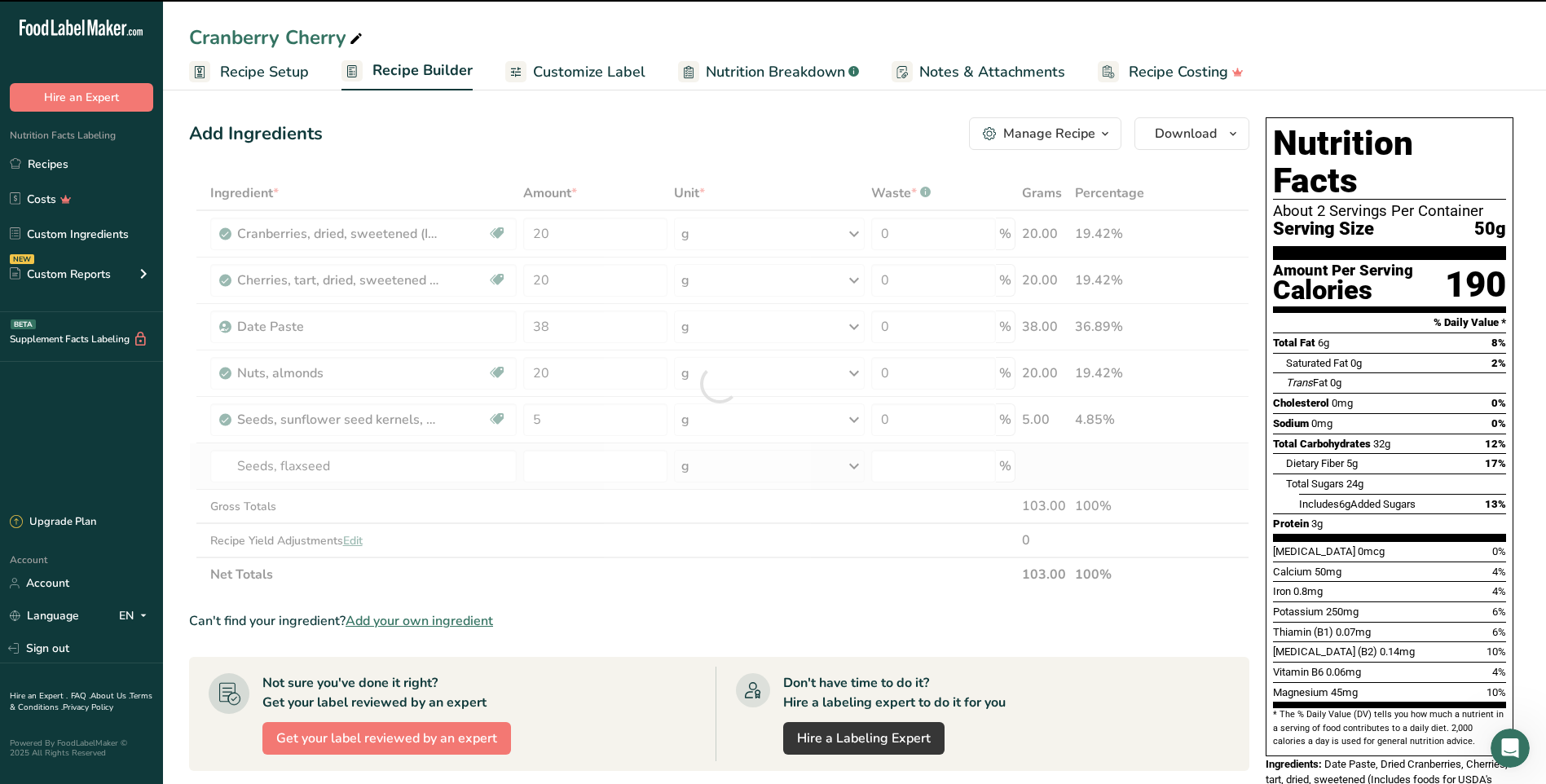
type input "0"
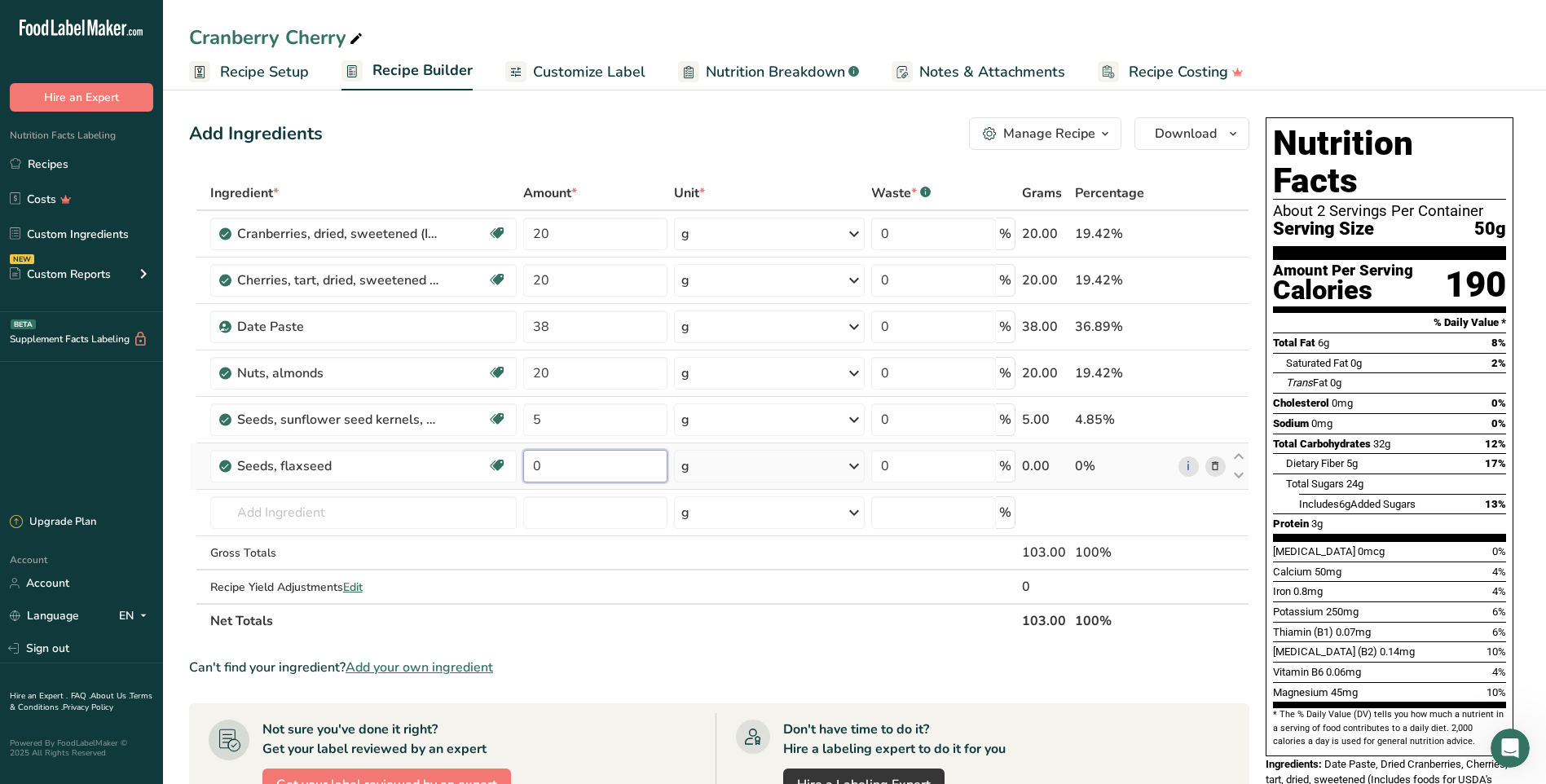
drag, startPoint x: 550, startPoint y: 465, endPoint x: 534, endPoint y: 468, distance: 16.3
click at [534, 468] on input "0" at bounding box center [595, 467] width 144 height 33
type input "8"
click at [683, 567] on div "Ingredient * Amount * Unit * Waste * .a-a{fill:#347362;}.b-a{fill:#fff;} Grams …" at bounding box center [719, 407] width 1060 height 462
click at [285, 514] on input "text" at bounding box center [363, 513] width 306 height 33
